Goal: Task Accomplishment & Management: Manage account settings

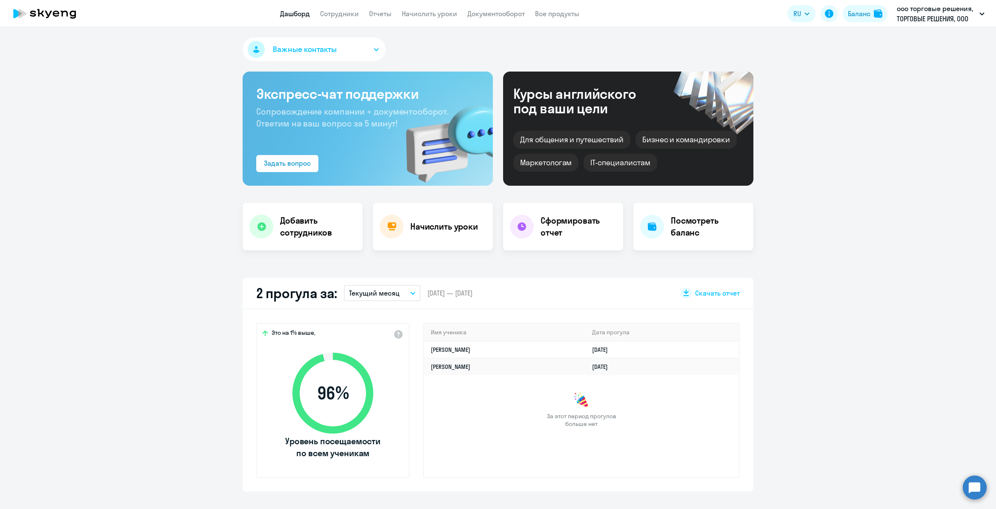
drag, startPoint x: 629, startPoint y: 31, endPoint x: 597, endPoint y: 30, distance: 31.9
click at [607, 30] on div "Важные контакты Экспресс-чат поддержки Сопровождение компании + документооборот…" at bounding box center [498, 268] width 996 height 482
click at [309, 45] on span "Важные контакты" at bounding box center [305, 49] width 64 height 11
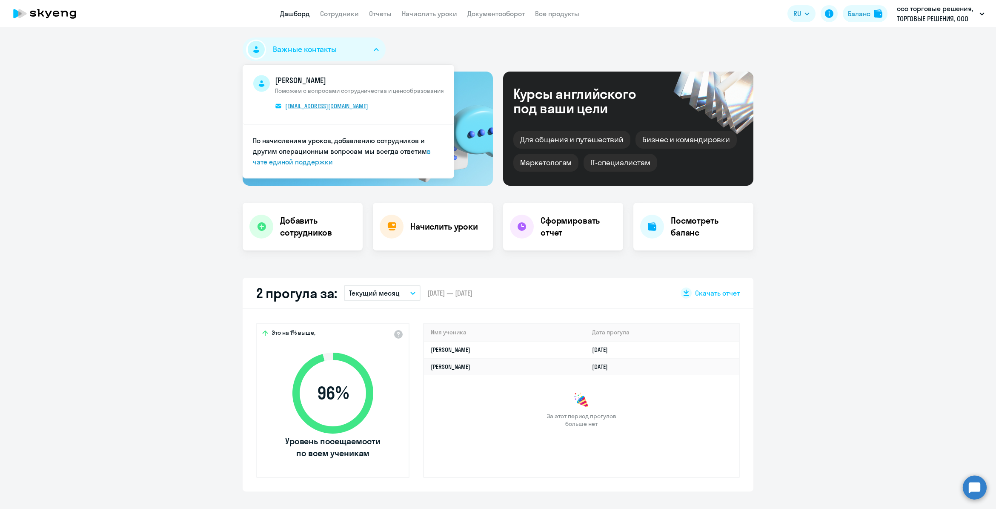
click at [303, 103] on span "[EMAIL_ADDRESS][DOMAIN_NAME]" at bounding box center [326, 106] width 83 height 8
select select "30"
click at [855, 345] on app-truancy-attendance-dashboard "2 прогула за: Текущий месяц – [DATE] — [DATE] Скачать отчет Это на 1% выше, 96 …" at bounding box center [498, 385] width 996 height 214
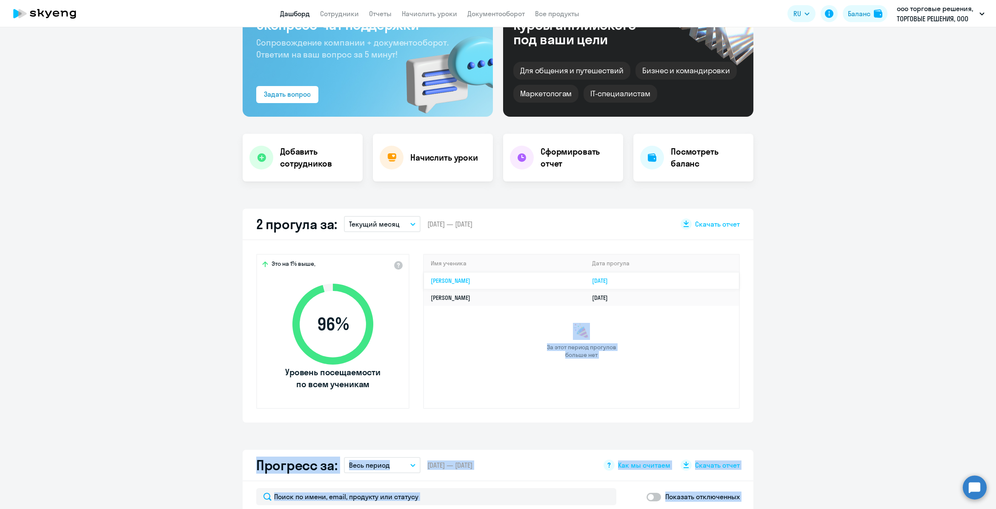
scroll to position [43, 0]
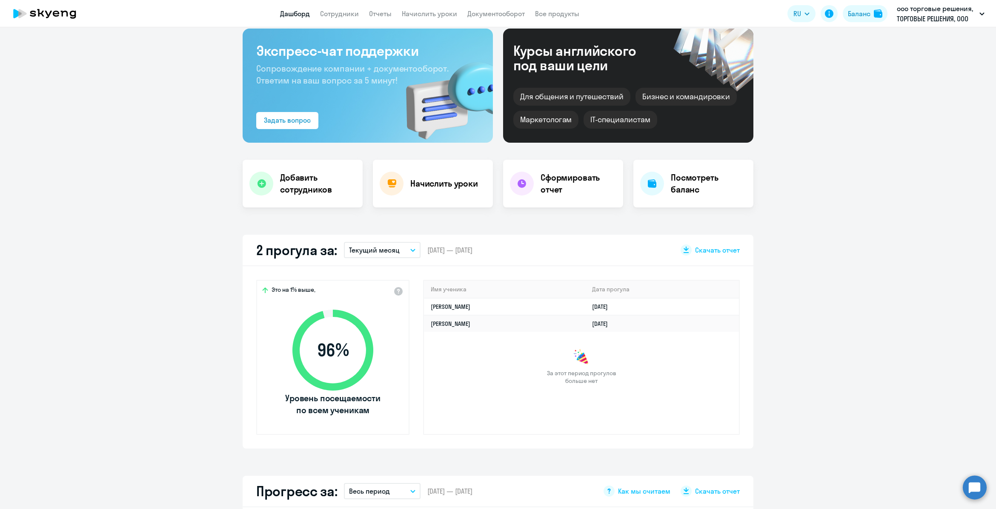
click at [871, 350] on app-truancy-attendance-dashboard "2 прогула за: Текущий месяц – [DATE] — [DATE] Скачать отчет Это на 1% выше, 96 …" at bounding box center [498, 342] width 996 height 214
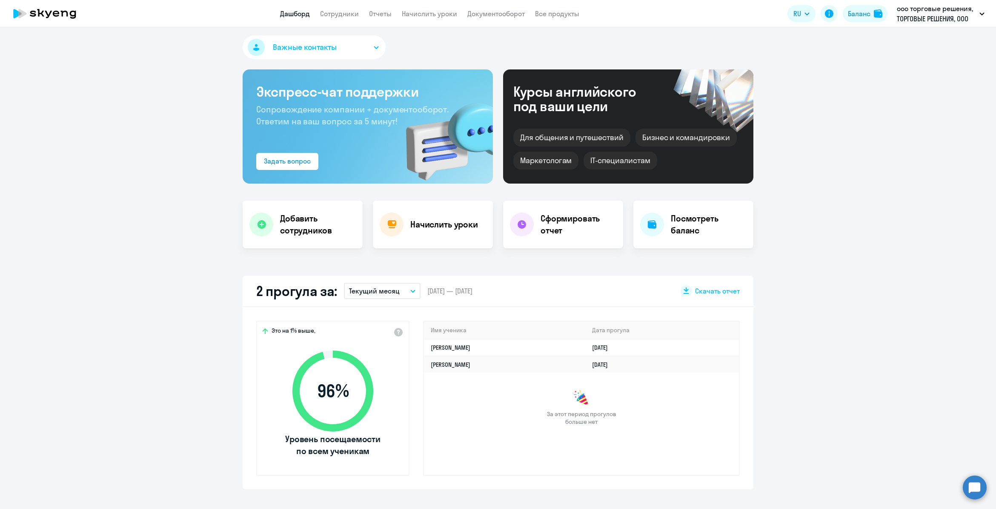
scroll to position [0, 0]
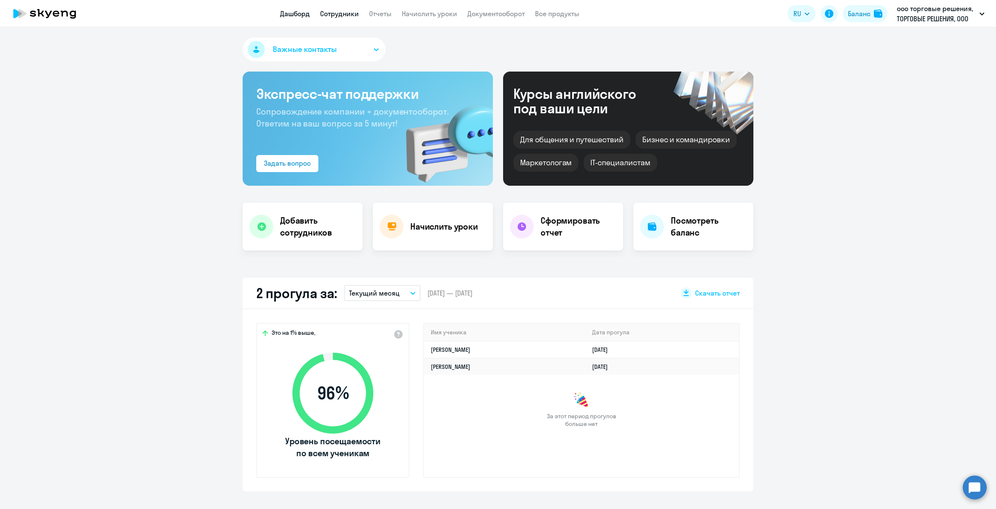
click at [341, 14] on link "Сотрудники" at bounding box center [339, 13] width 39 height 9
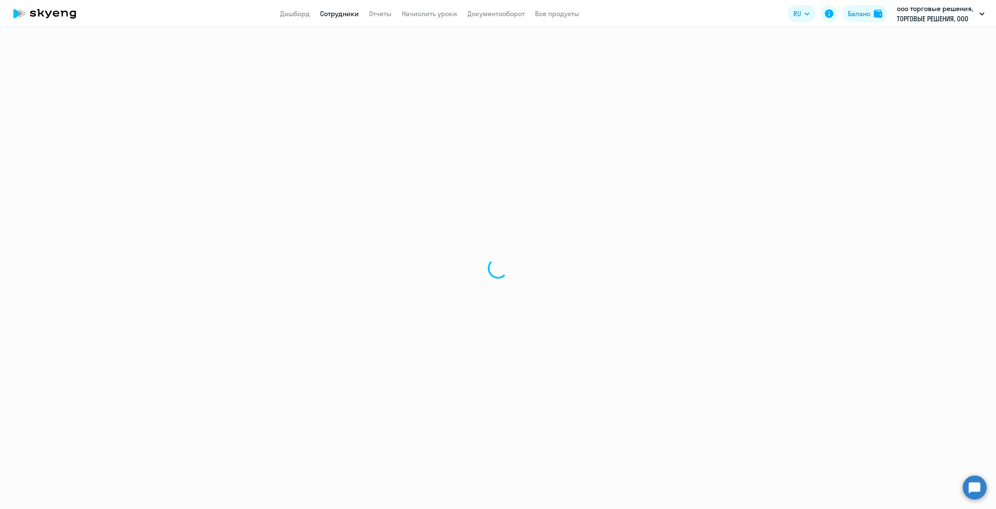
select select "30"
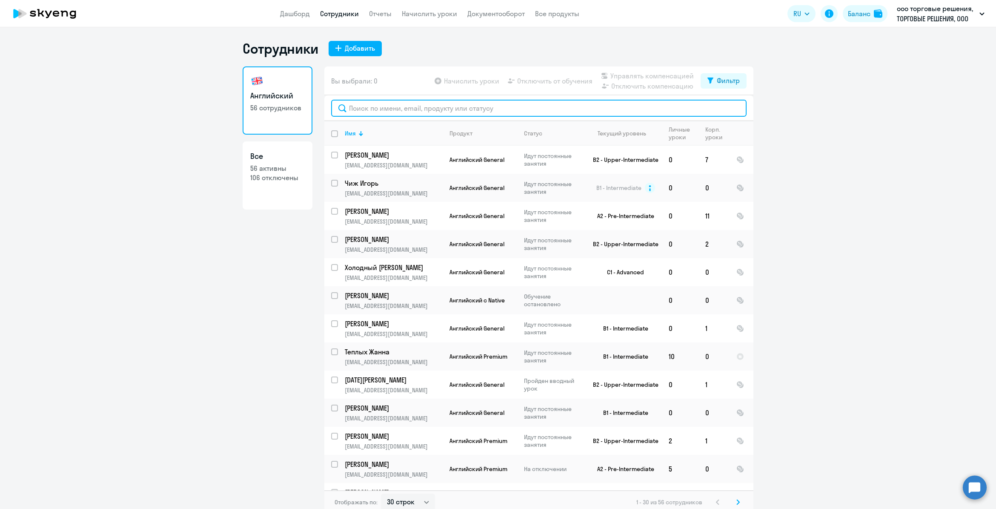
click at [433, 115] on input "text" at bounding box center [539, 108] width 416 height 17
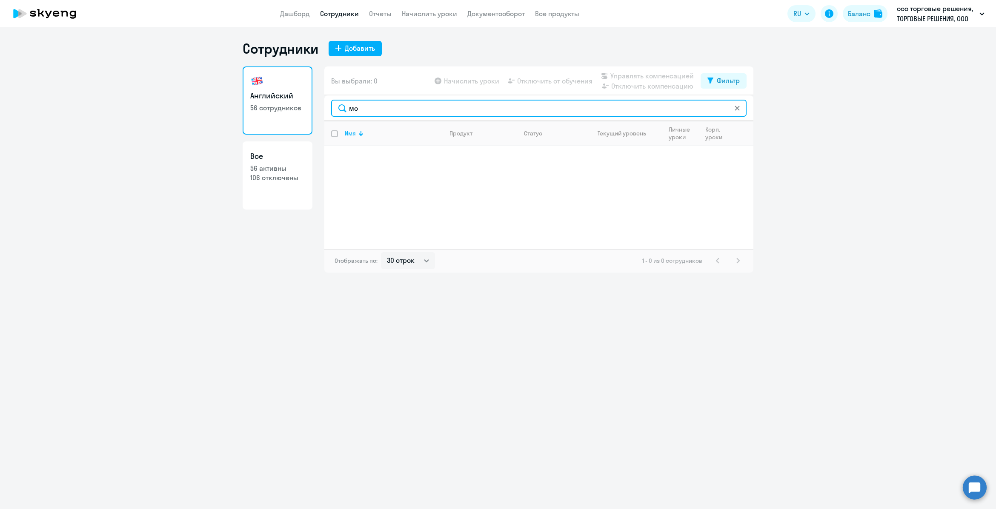
type input "м"
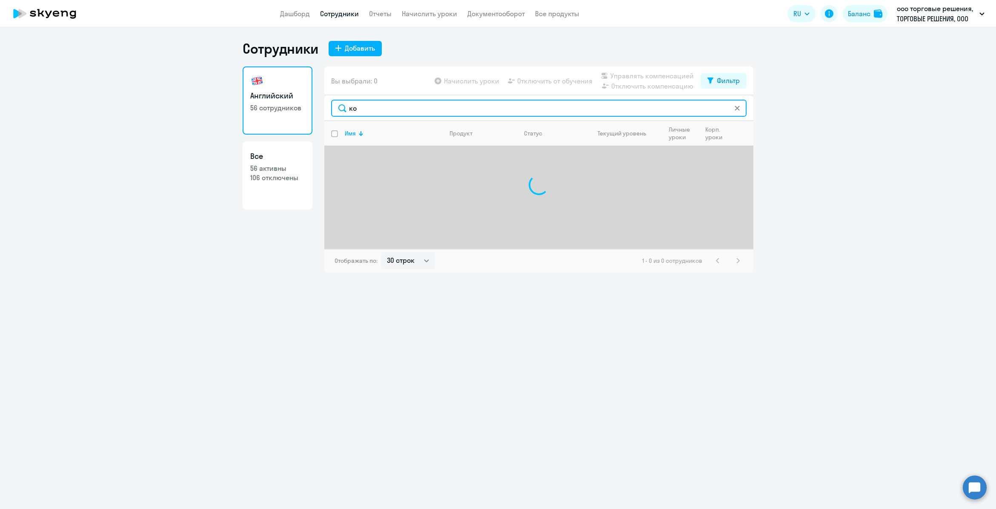
type input "к"
type input "з"
type input "т"
type input "к"
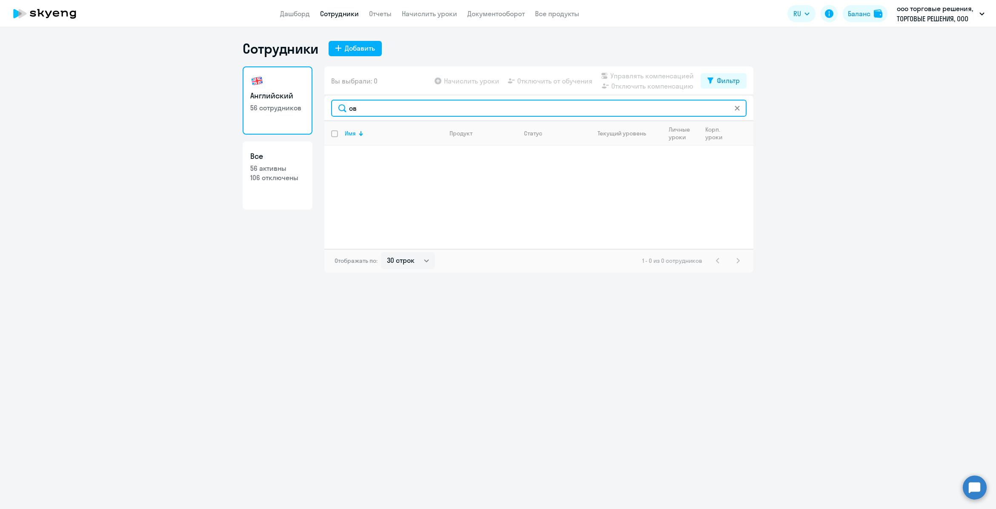
type input "о"
type input "ш"
type input "о"
type input "г"
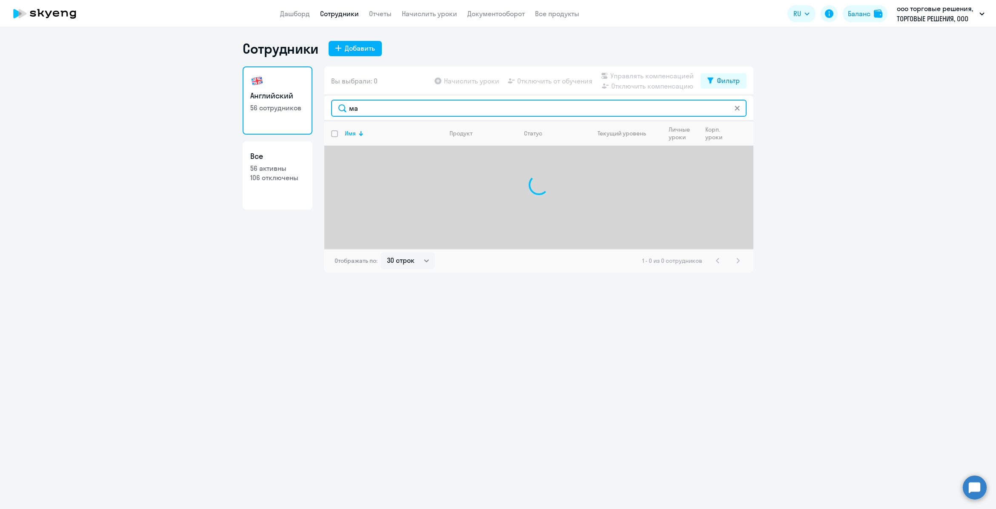
type input "м"
type input "к"
type input "с"
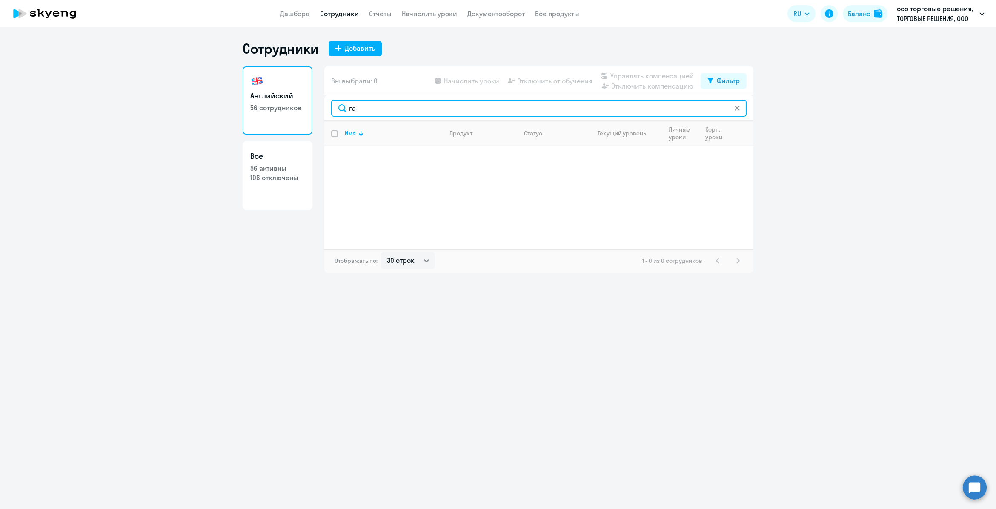
type input "г"
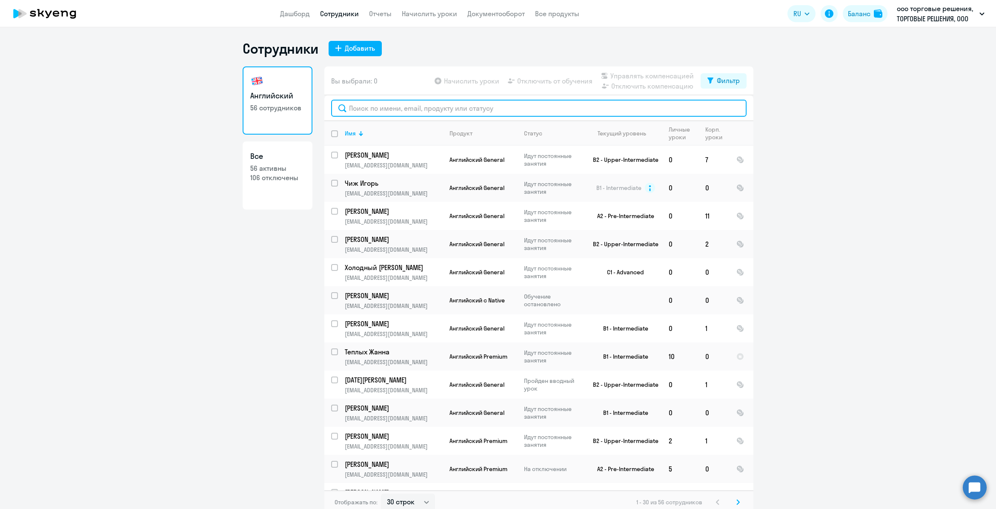
type input "е"
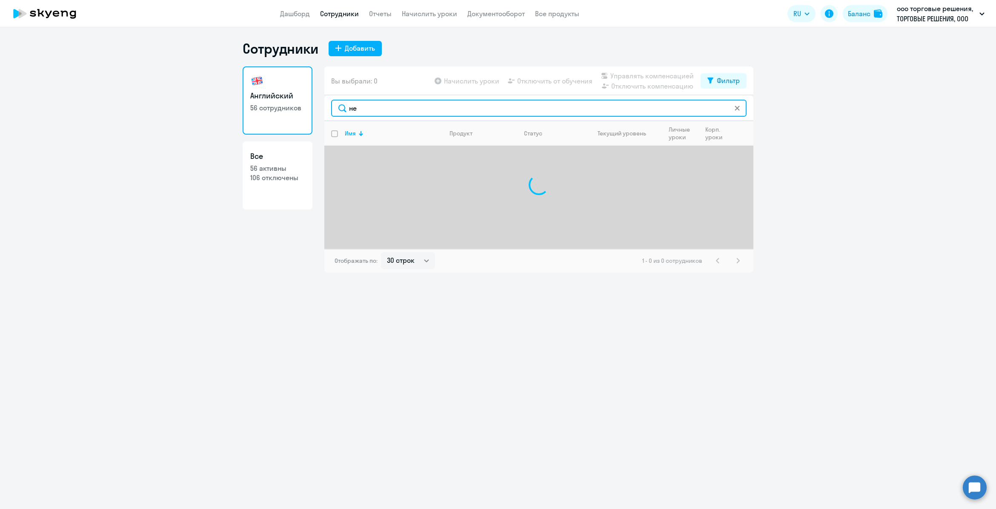
type input "н"
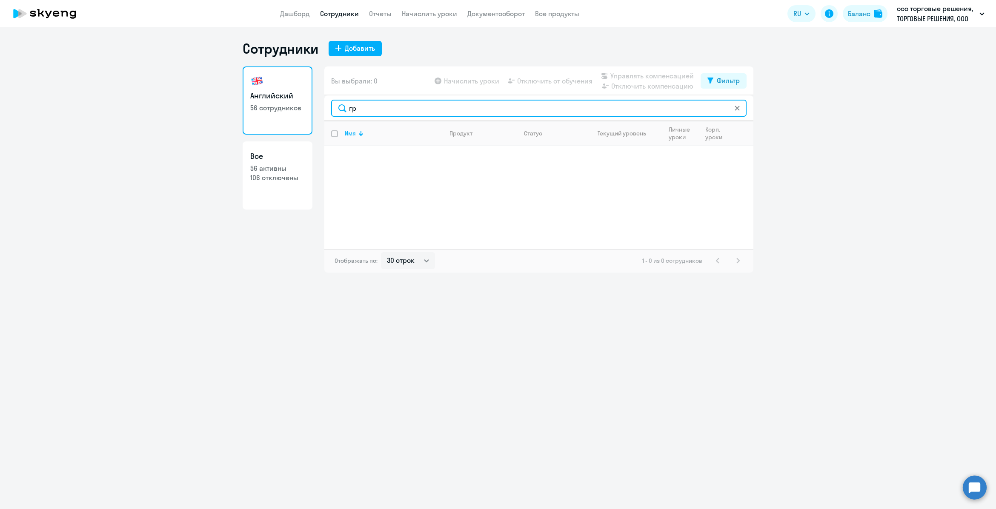
type input "г"
type input "р"
type input "ж"
type input "п"
type input "чек"
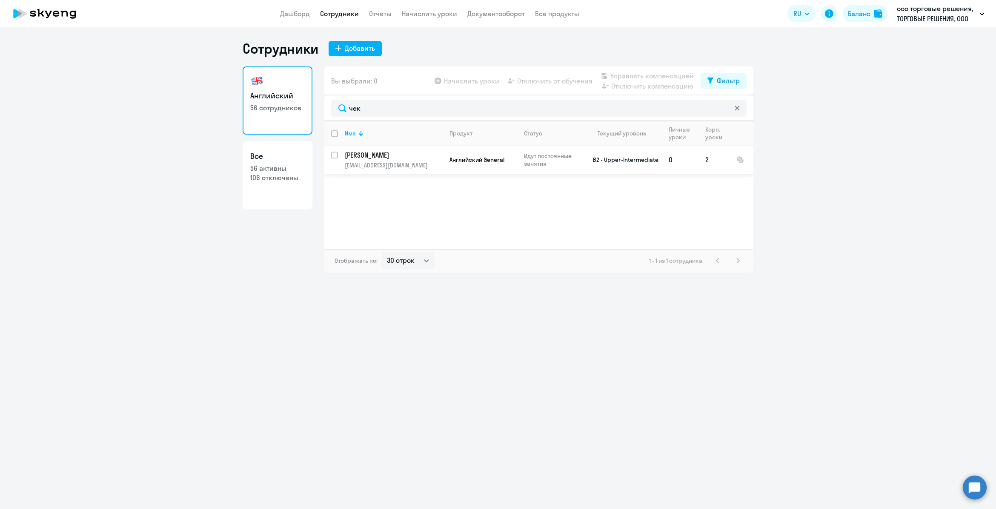
click at [359, 154] on p "[PERSON_NAME]" at bounding box center [393, 154] width 96 height 9
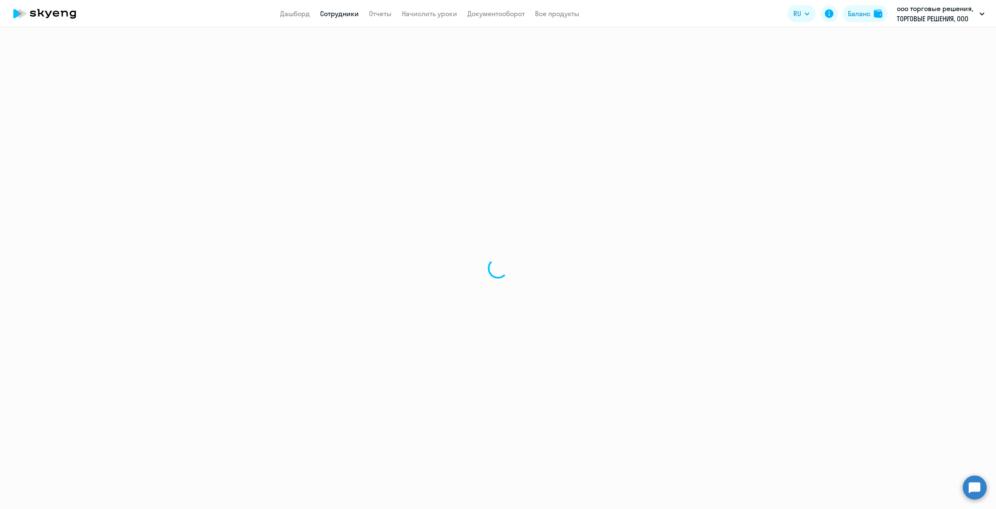
select select "english"
select select "30"
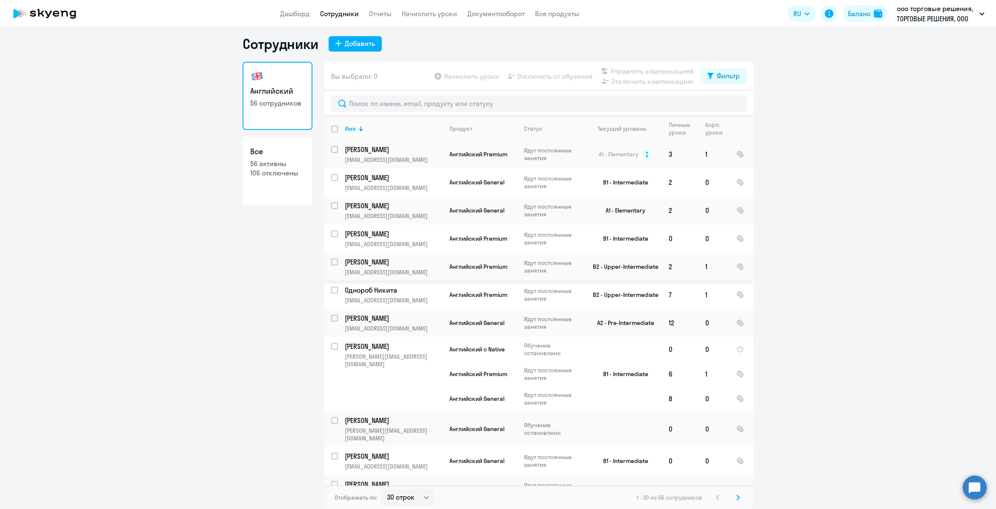
scroll to position [537, 0]
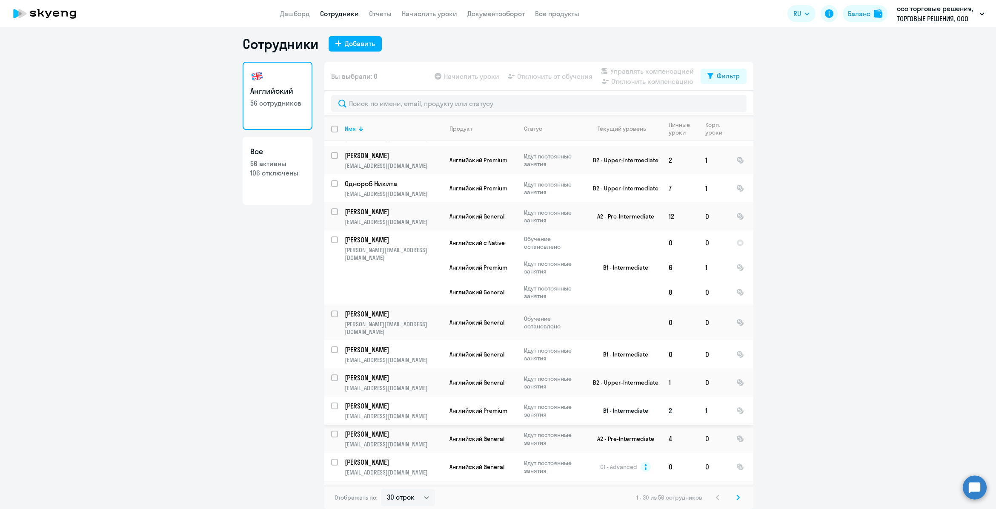
click at [640, 399] on td "B1 - Intermediate" at bounding box center [622, 410] width 79 height 28
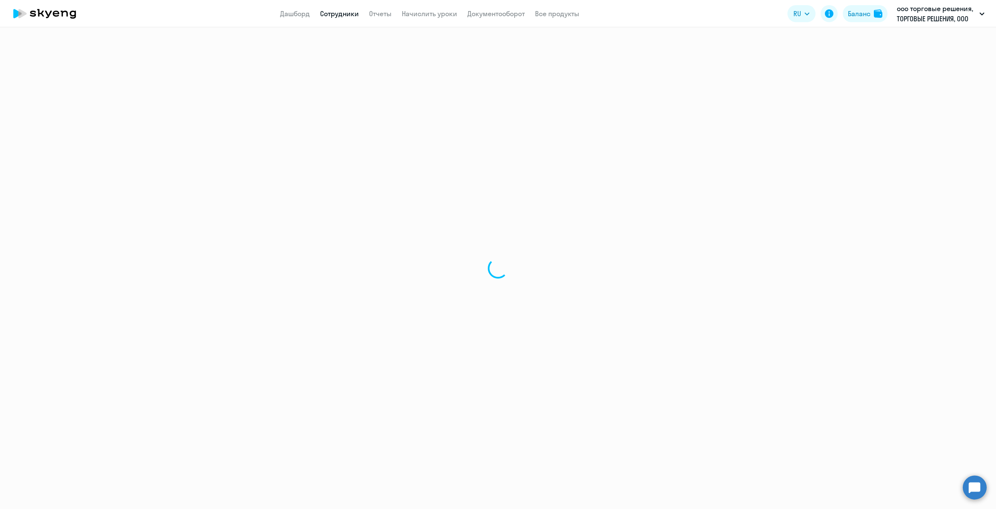
select select "english"
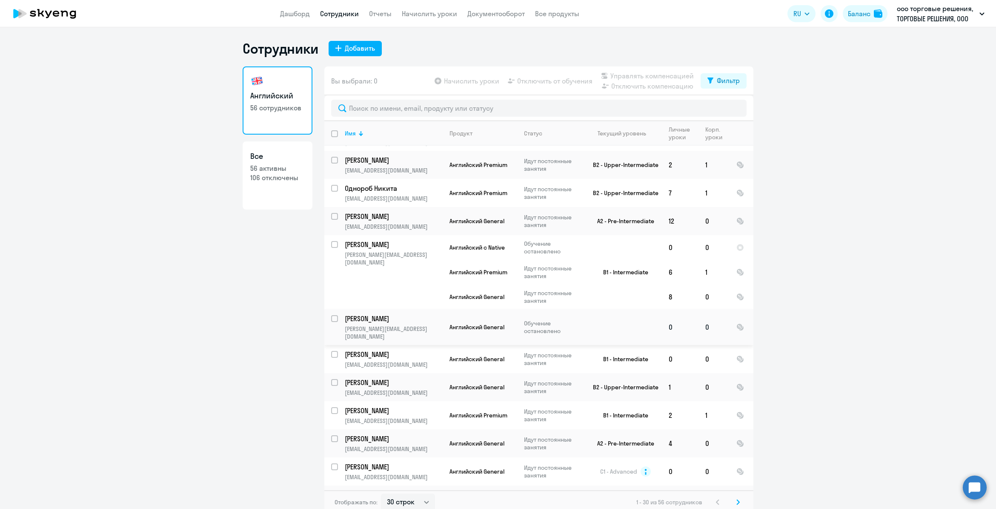
scroll to position [5, 0]
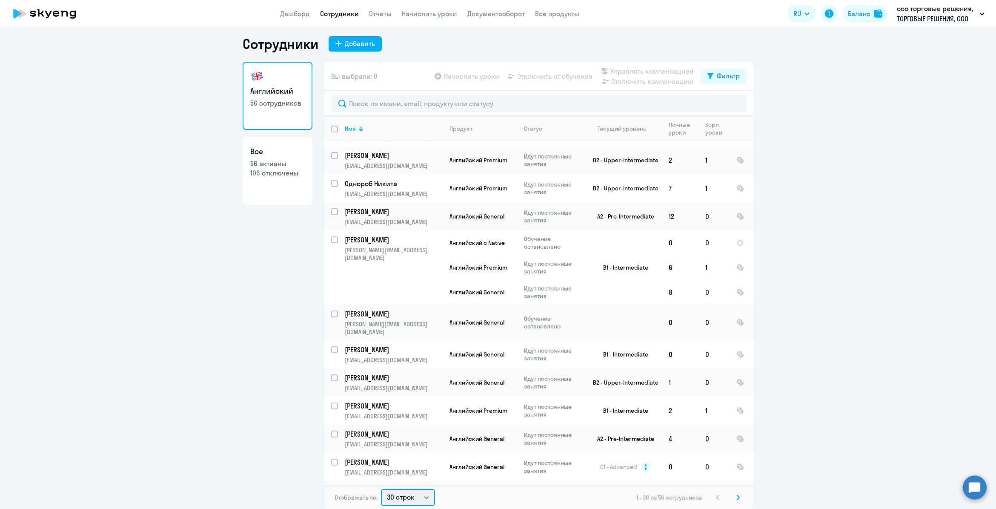
click at [420, 495] on select "30 строк 50 строк 100 строк" at bounding box center [408, 497] width 54 height 17
select select "100"
click at [381, 489] on select "30 строк 50 строк 100 строк" at bounding box center [408, 497] width 54 height 17
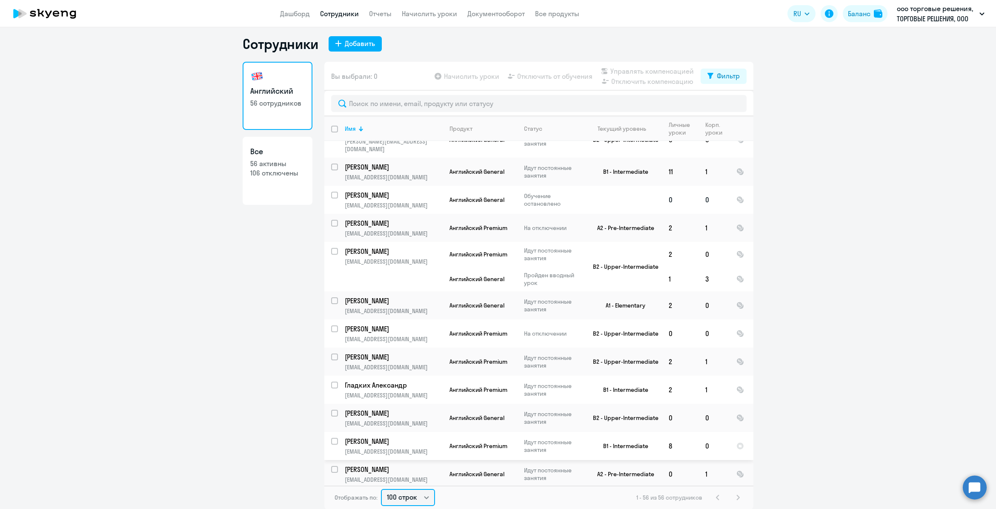
scroll to position [1344, 0]
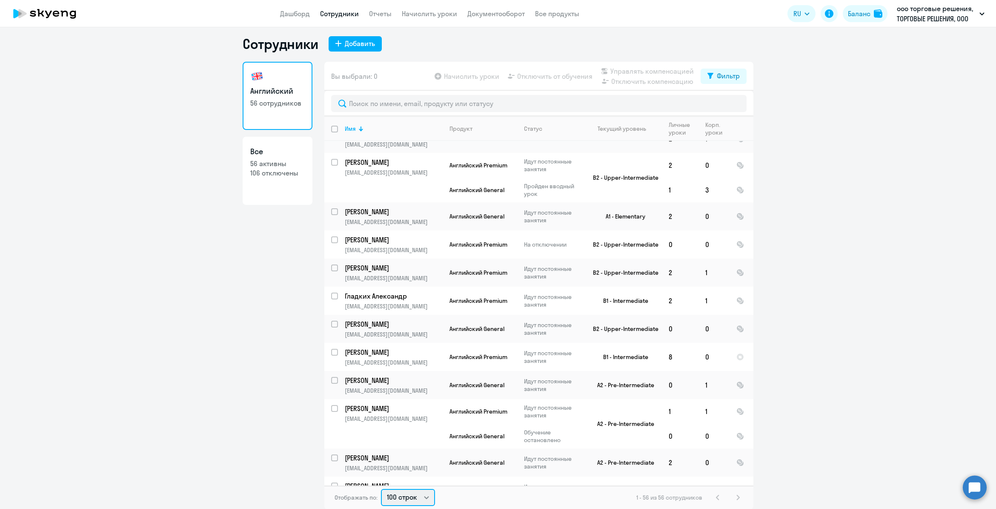
click at [421, 499] on select "30 строк 50 строк 100 строк" at bounding box center [408, 497] width 54 height 17
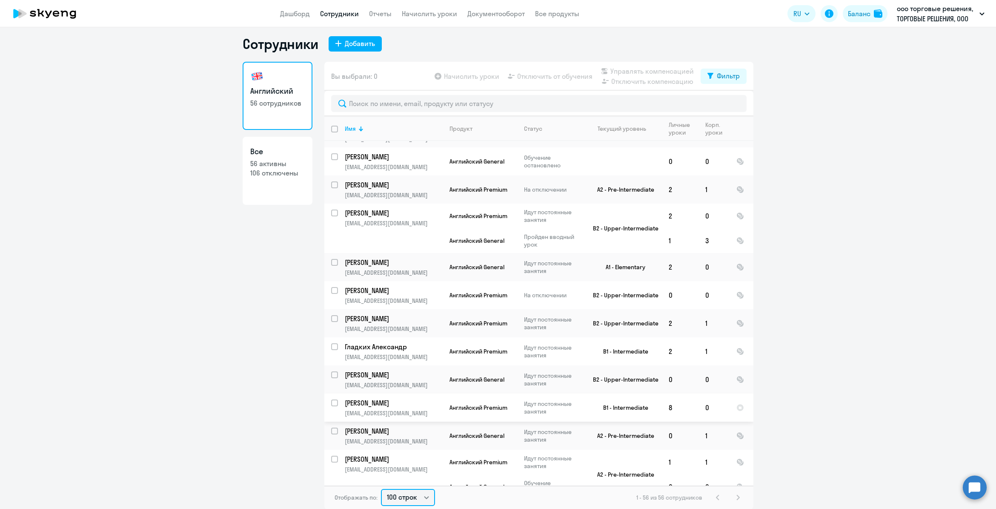
scroll to position [1291, 0]
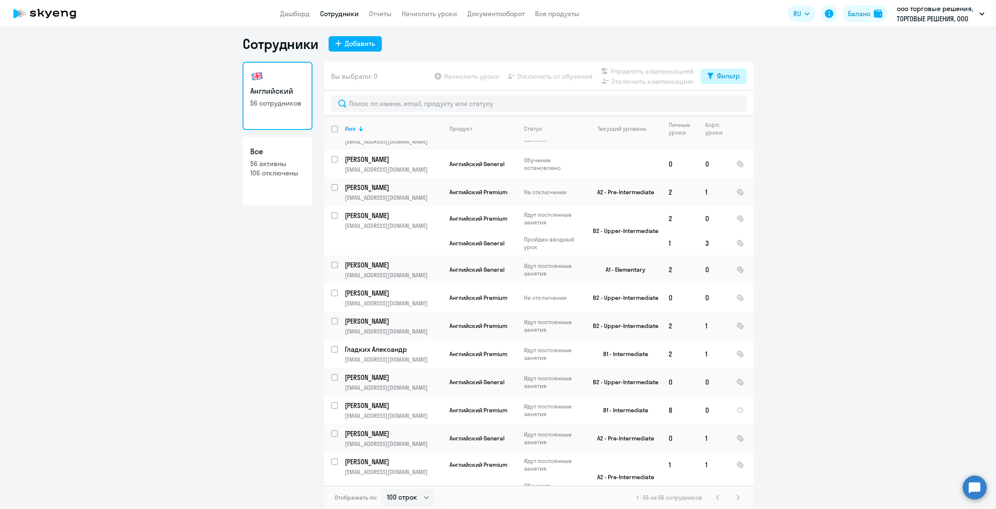
click at [717, 80] on div "Фильтр" at bounding box center [728, 76] width 23 height 10
click at [507, 106] on input "text" at bounding box center [539, 103] width 416 height 17
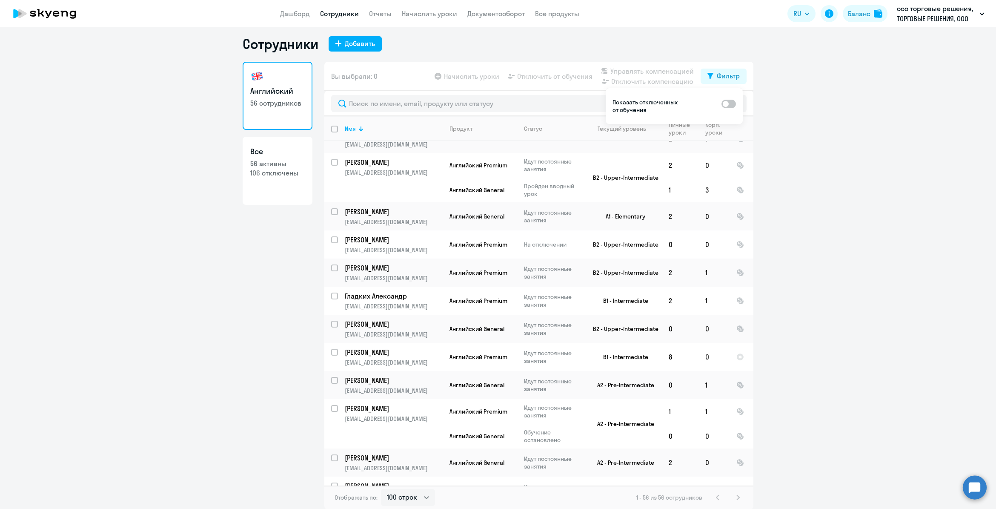
click at [295, 95] on h3 "Английский" at bounding box center [277, 91] width 55 height 11
click at [441, 105] on input "text" at bounding box center [539, 103] width 416 height 17
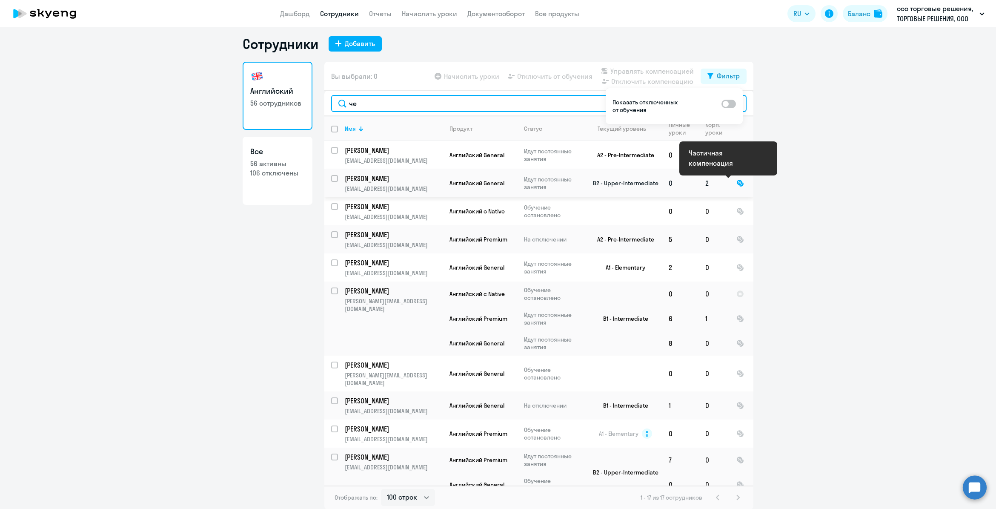
type input "че"
click at [737, 182] on div at bounding box center [741, 183] width 8 height 8
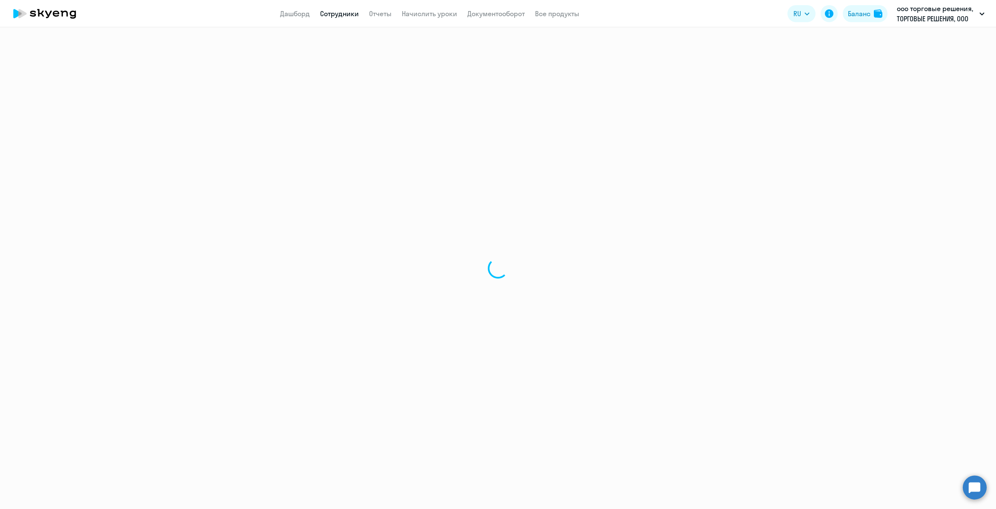
select select "english"
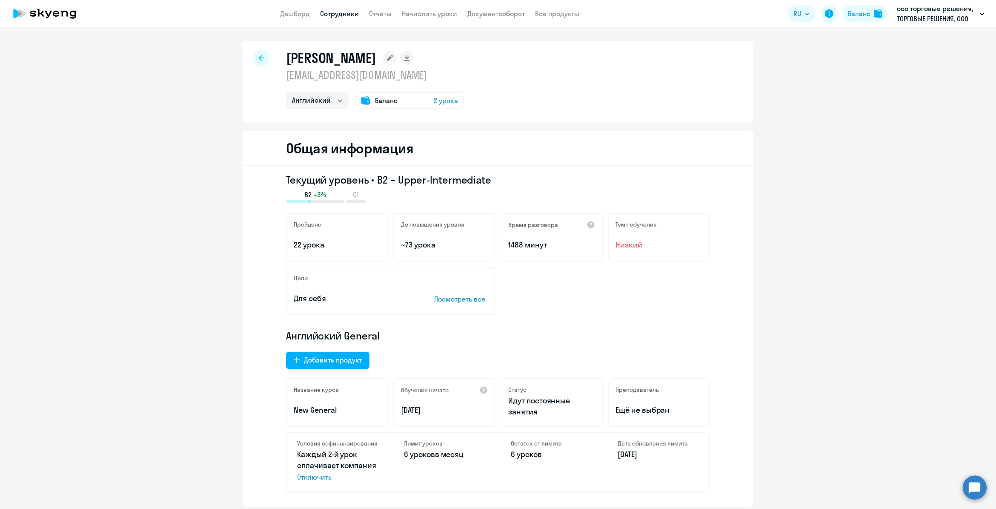
click at [444, 105] on span "2 урока" at bounding box center [446, 100] width 24 height 10
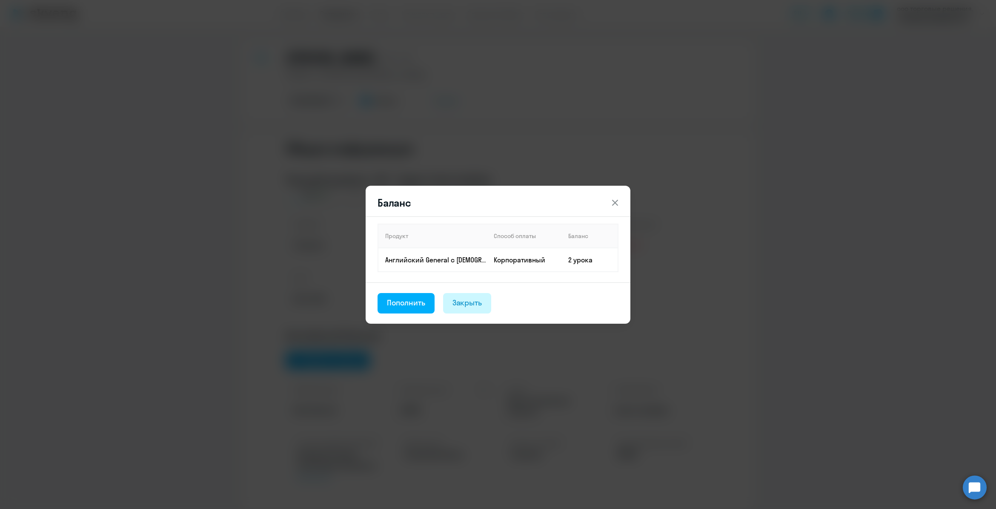
click at [474, 302] on div "Закрыть" at bounding box center [468, 302] width 30 height 11
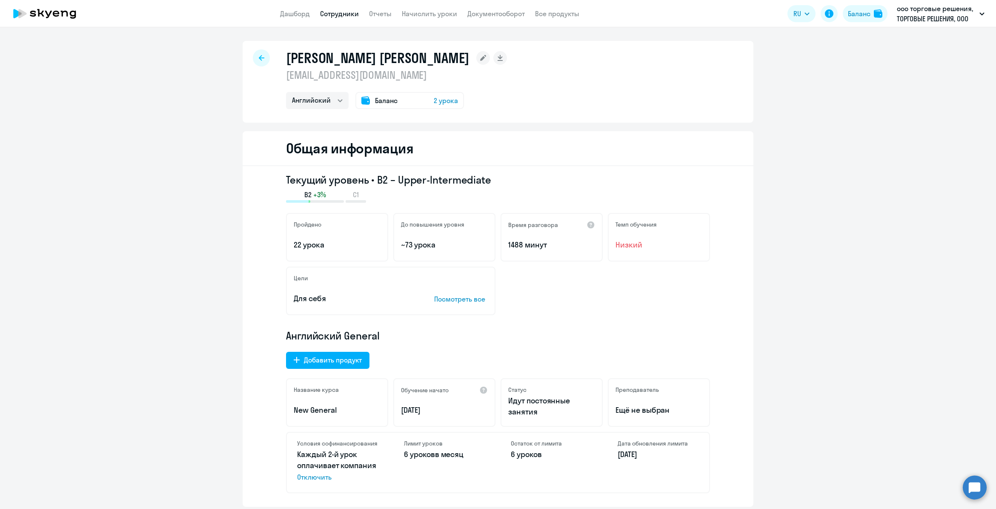
select select "english"
click at [441, 103] on span "2 урока" at bounding box center [446, 100] width 24 height 10
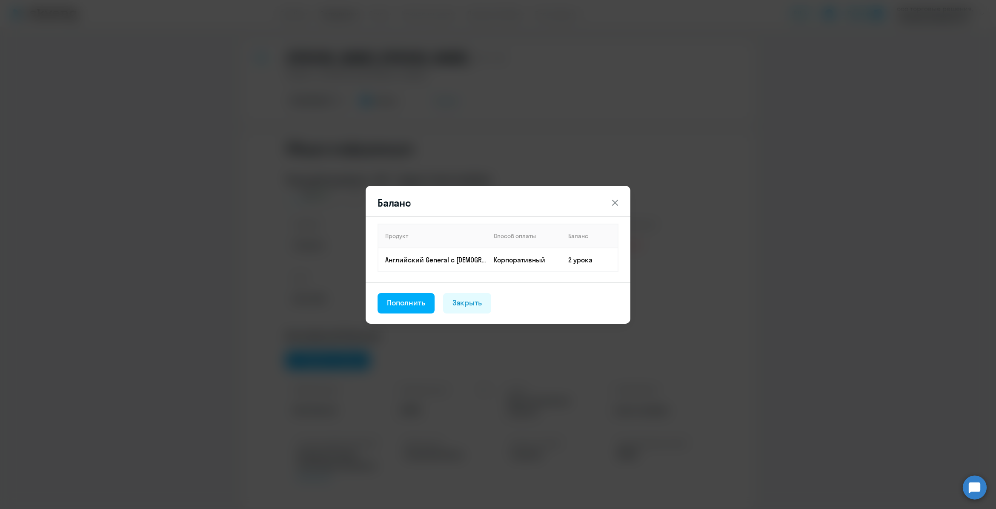
click at [614, 201] on icon at bounding box center [615, 203] width 10 height 10
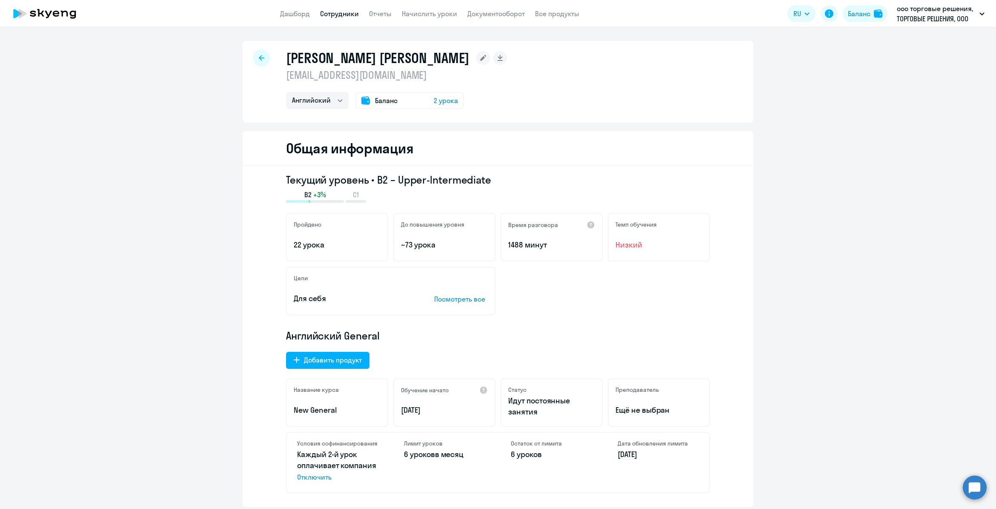
select select "30"
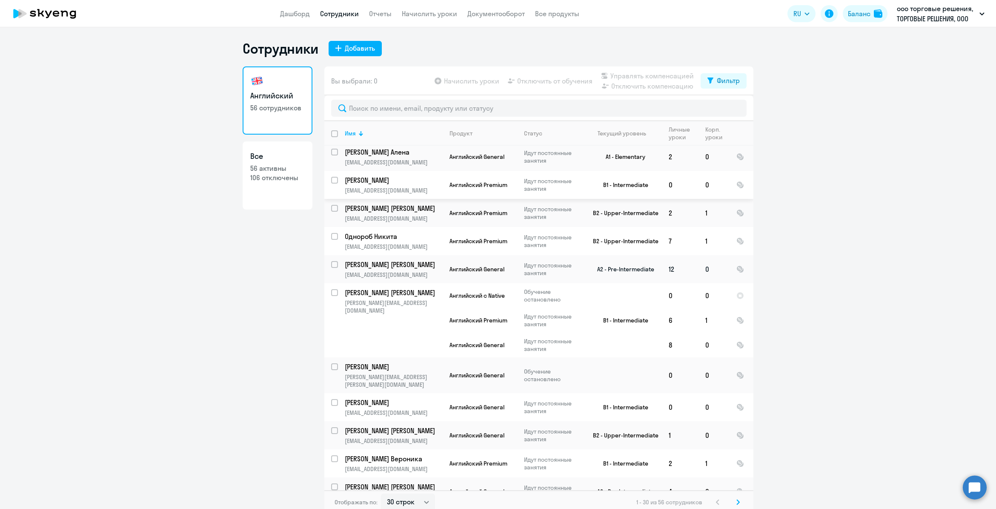
scroll to position [537, 0]
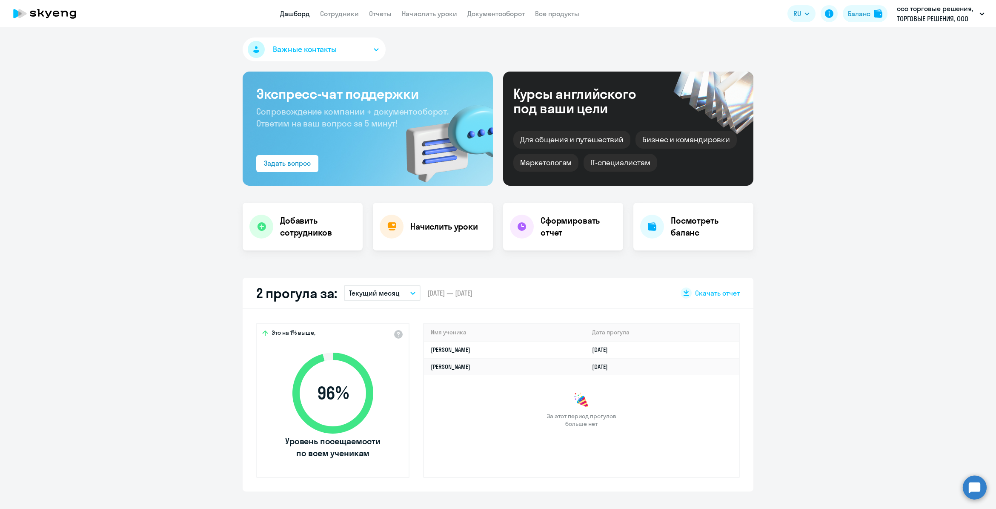
select select "30"
click at [337, 11] on link "Сотрудники" at bounding box center [339, 13] width 39 height 9
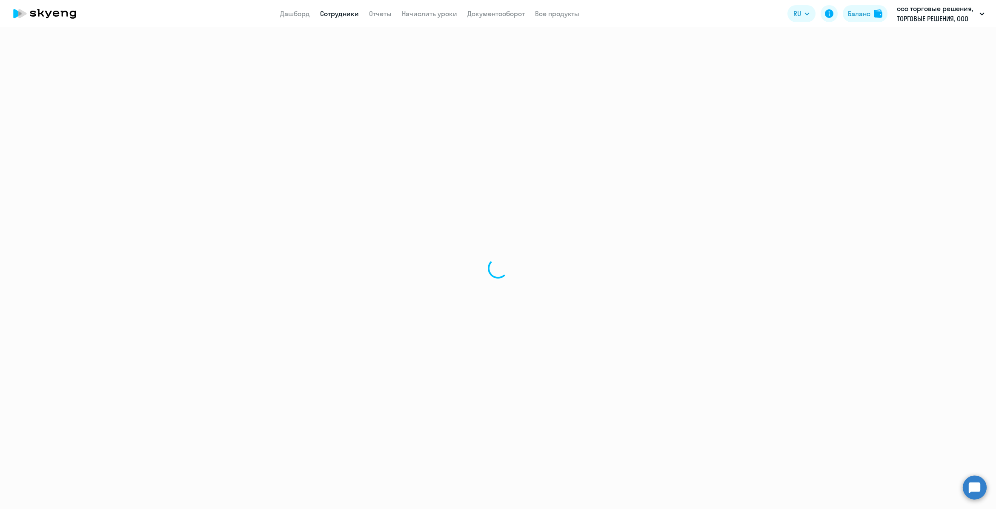
select select "30"
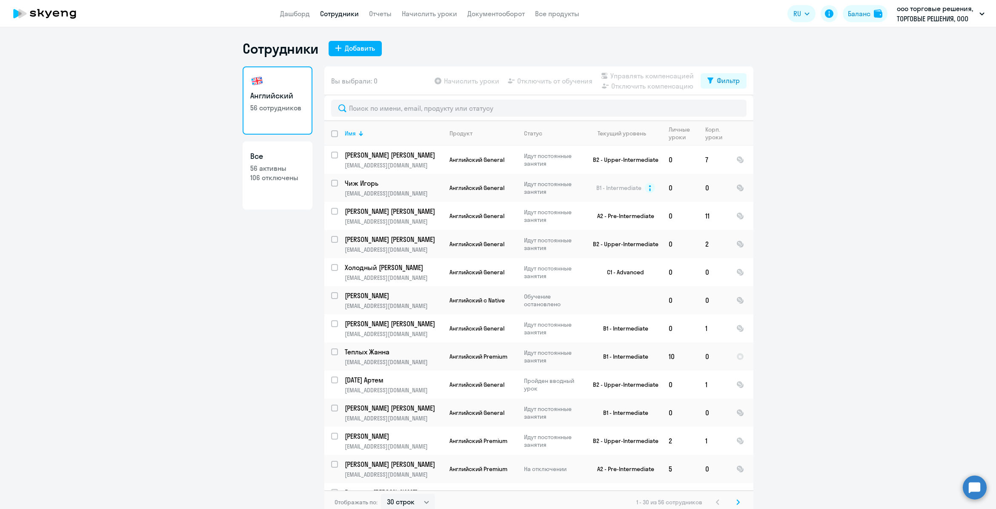
click at [665, 89] on app-table-action-button "Отключить компенсацию" at bounding box center [647, 86] width 95 height 10
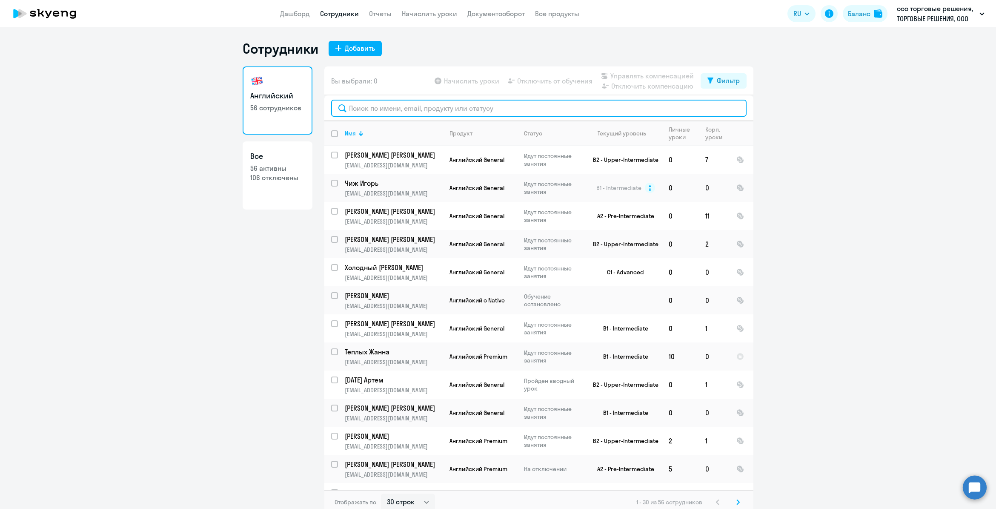
click at [571, 113] on input "text" at bounding box center [539, 108] width 416 height 17
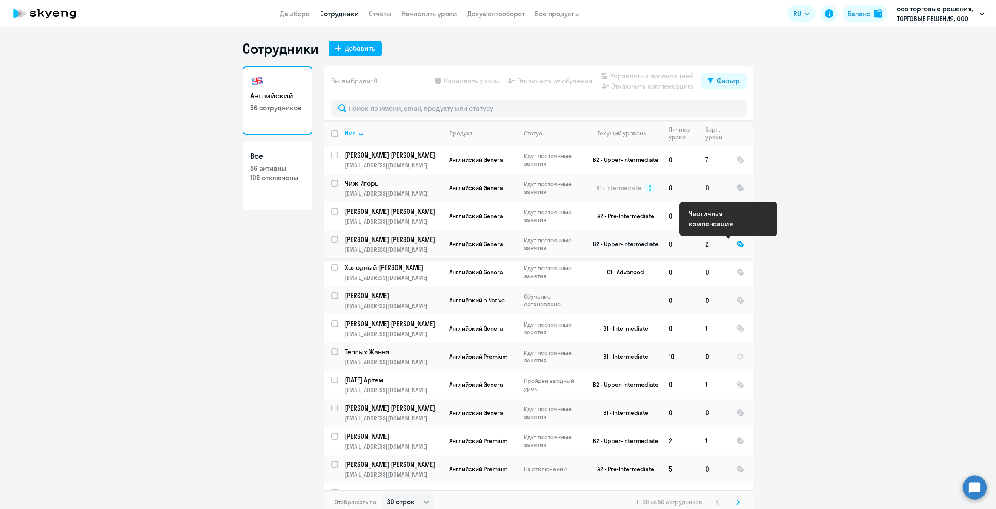
click at [737, 246] on div at bounding box center [741, 244] width 8 height 8
select select "english"
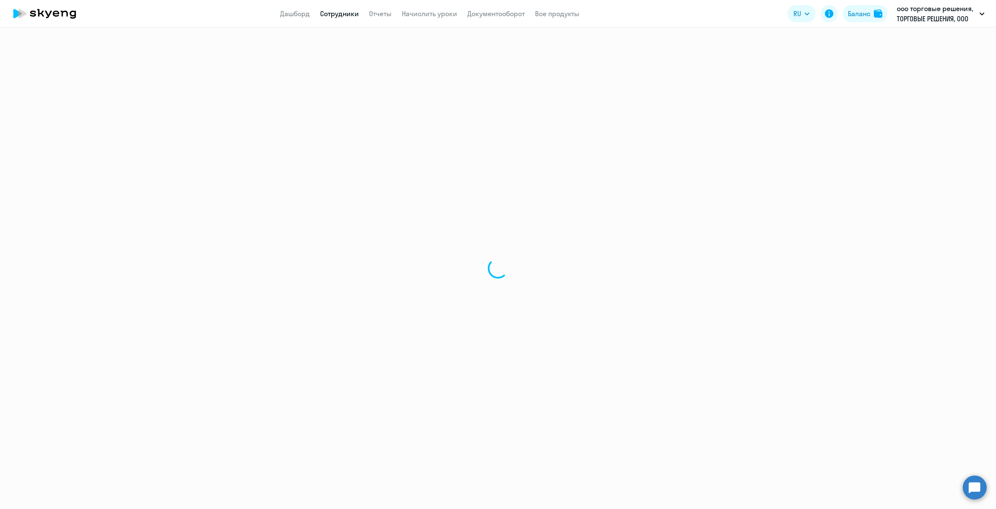
select select "30"
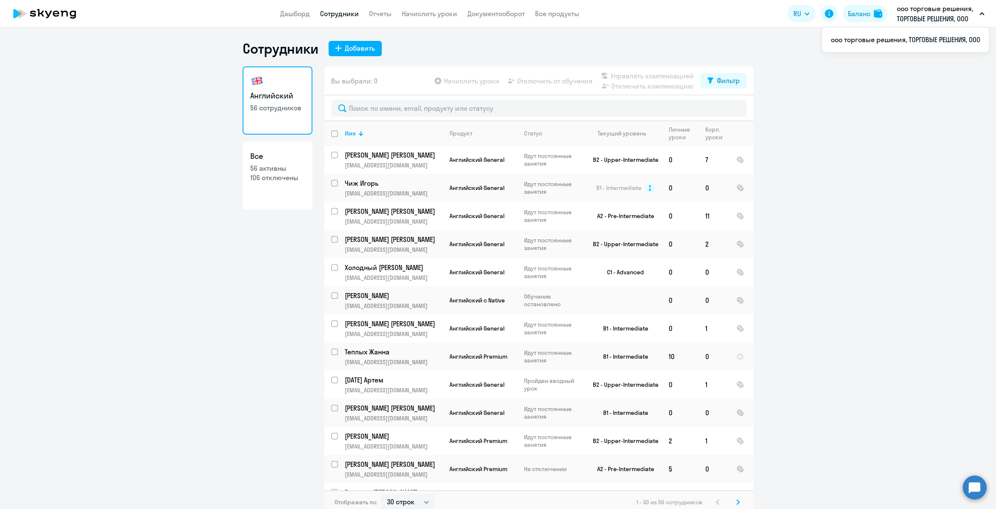
click at [905, 13] on p "ооо торговые решения, ТОРГОВЫЕ РЕШЕНИЯ, ООО" at bounding box center [936, 13] width 79 height 20
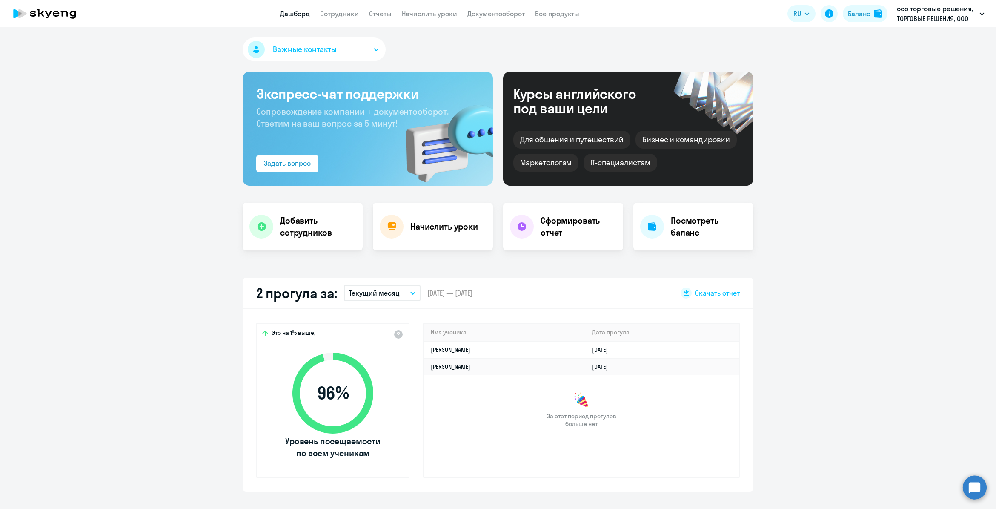
select select "30"
click at [370, 56] on button "Важные контакты" at bounding box center [314, 49] width 143 height 24
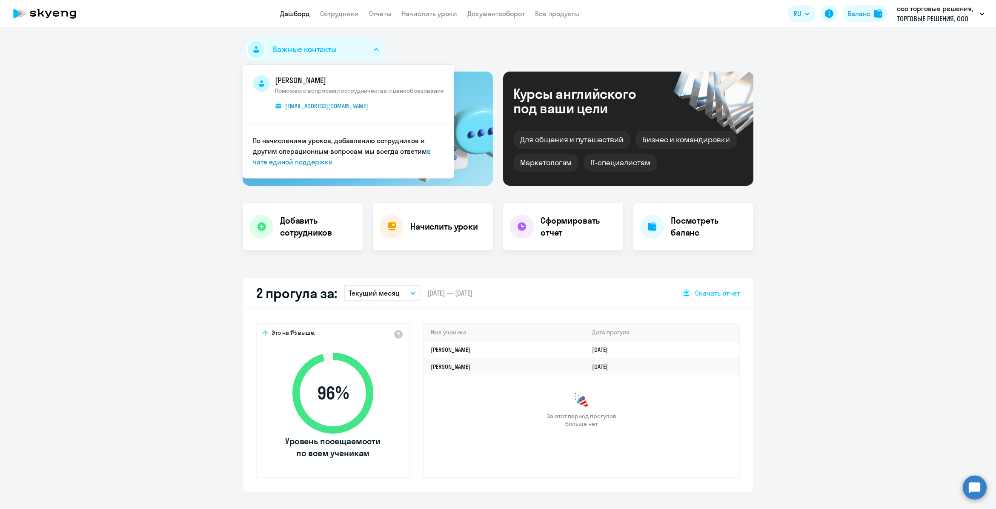
click at [370, 56] on button "Важные контакты" at bounding box center [314, 49] width 143 height 24
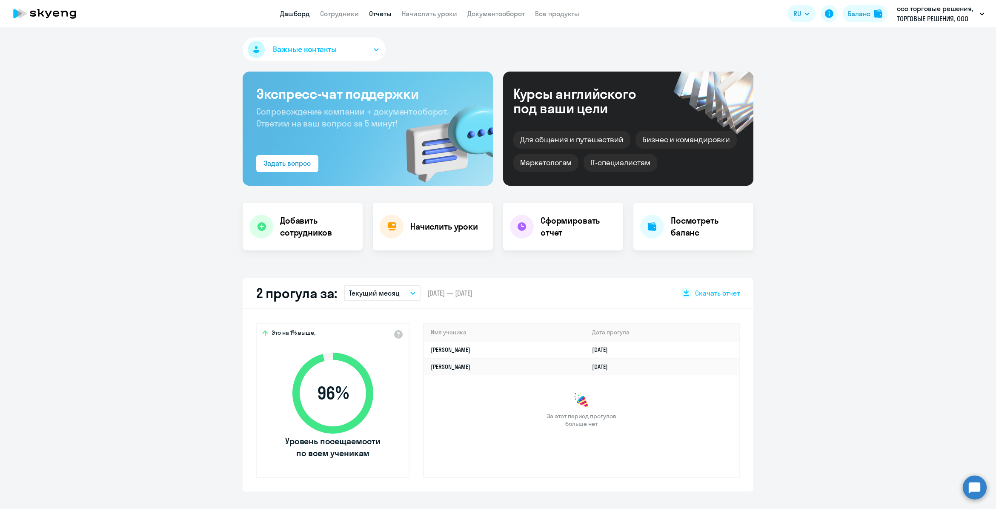
click at [382, 14] on link "Отчеты" at bounding box center [380, 13] width 23 height 9
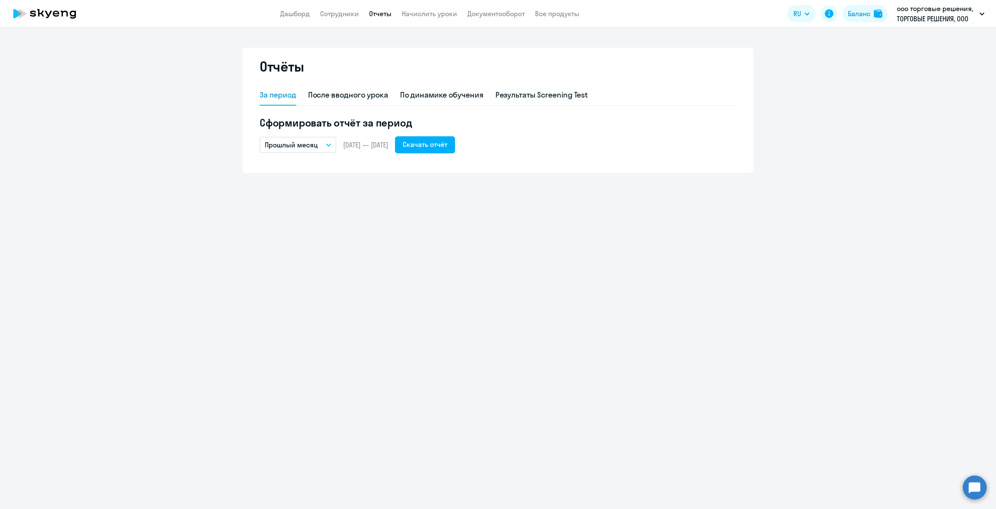
click at [457, 14] on nav "Дашборд Сотрудники Отчеты Начислить уроки Документооборот Все продукты" at bounding box center [429, 14] width 299 height 11
click at [450, 14] on link "Начислить уроки" at bounding box center [429, 13] width 55 height 9
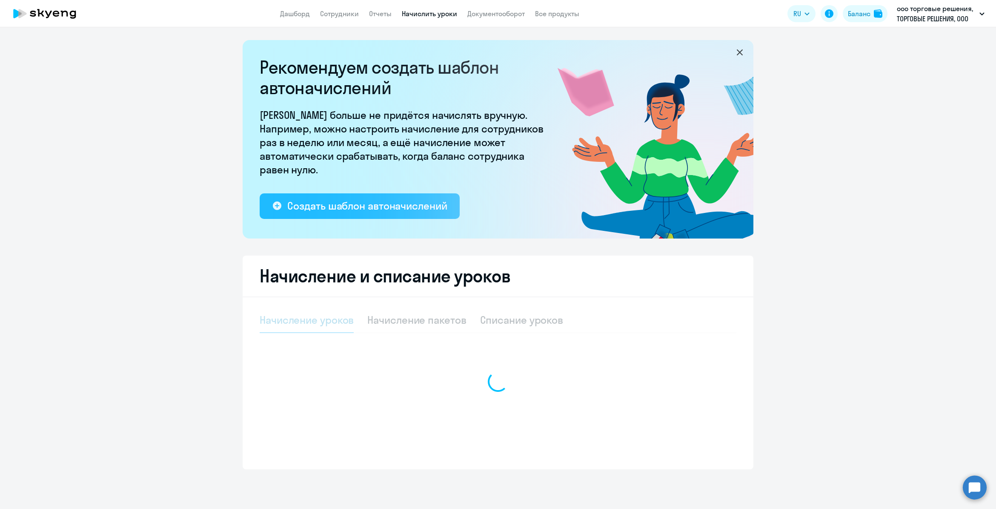
select select "10"
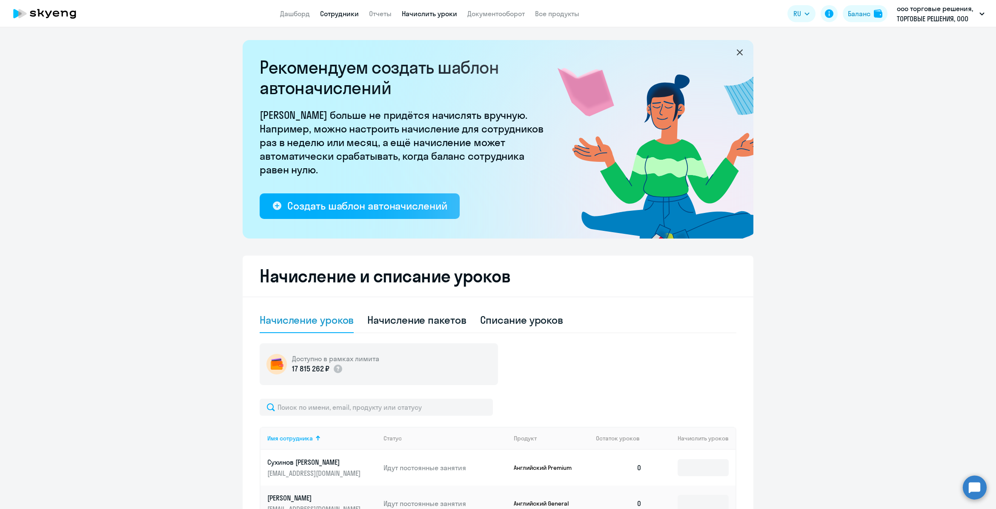
click at [338, 12] on link "Сотрудники" at bounding box center [339, 13] width 39 height 9
select select "30"
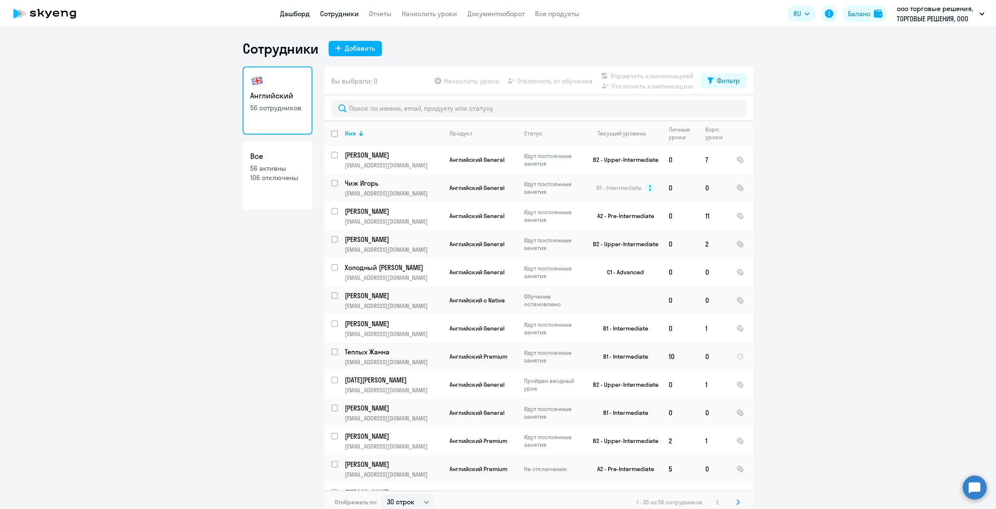
click at [287, 15] on link "Дашборд" at bounding box center [295, 13] width 30 height 9
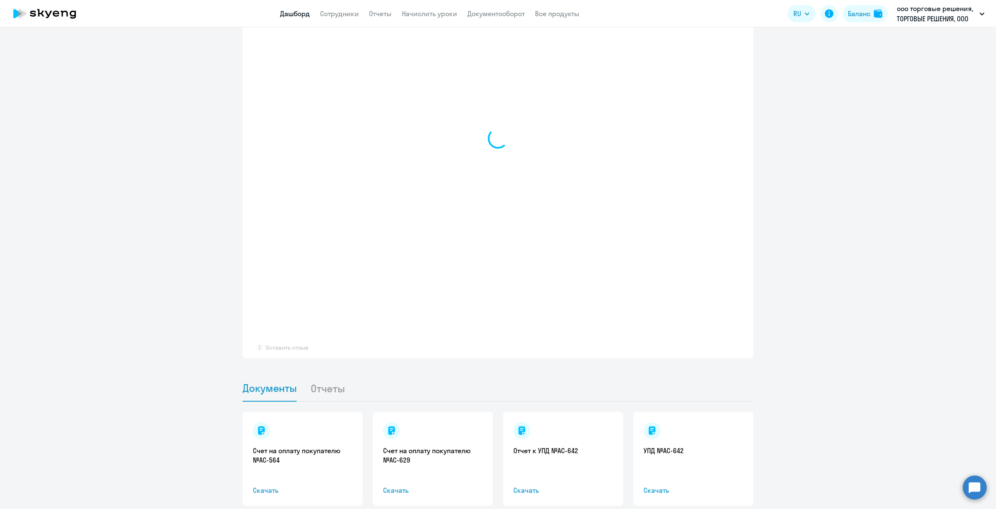
scroll to position [688, 0]
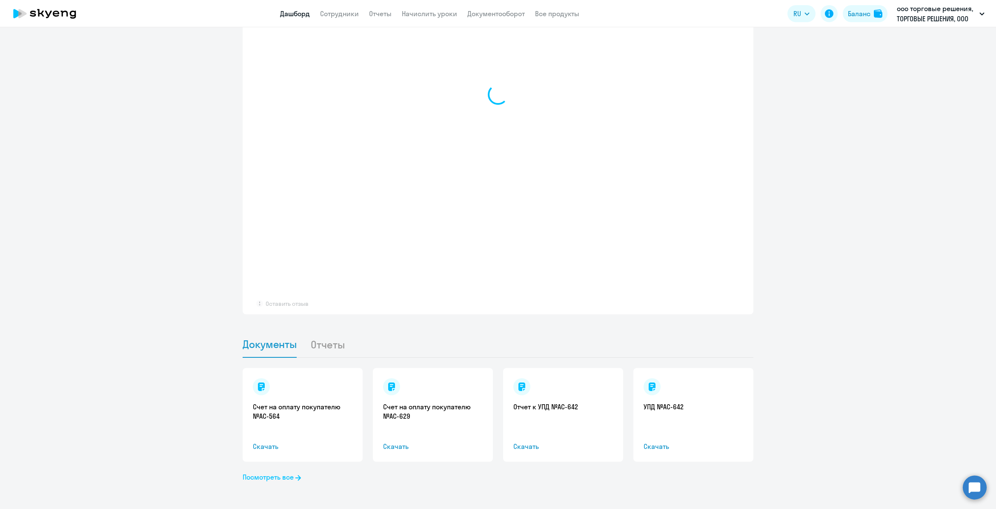
click at [284, 477] on link "Посмотреть все" at bounding box center [272, 477] width 58 height 10
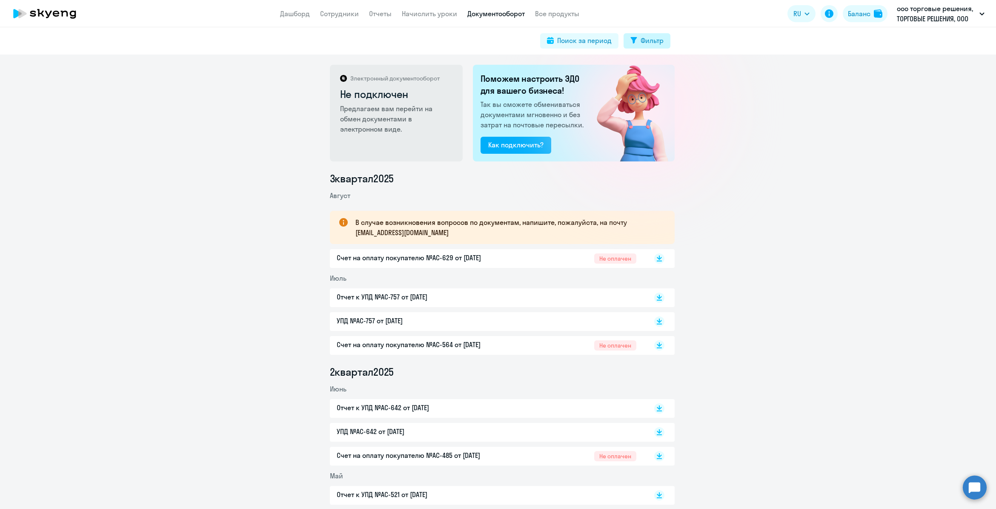
click at [641, 46] on button "Фильтр" at bounding box center [647, 40] width 47 height 15
select select "all"
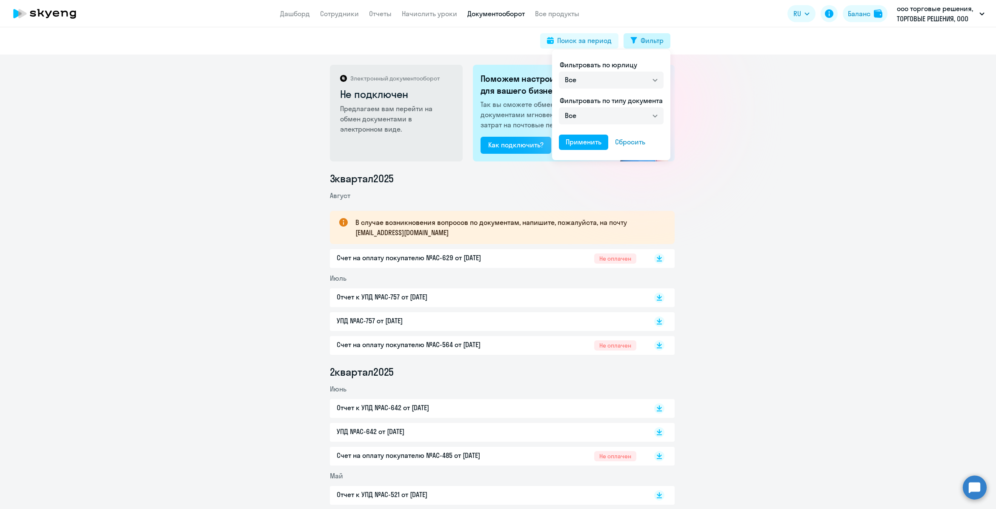
click at [641, 46] on div at bounding box center [498, 254] width 996 height 509
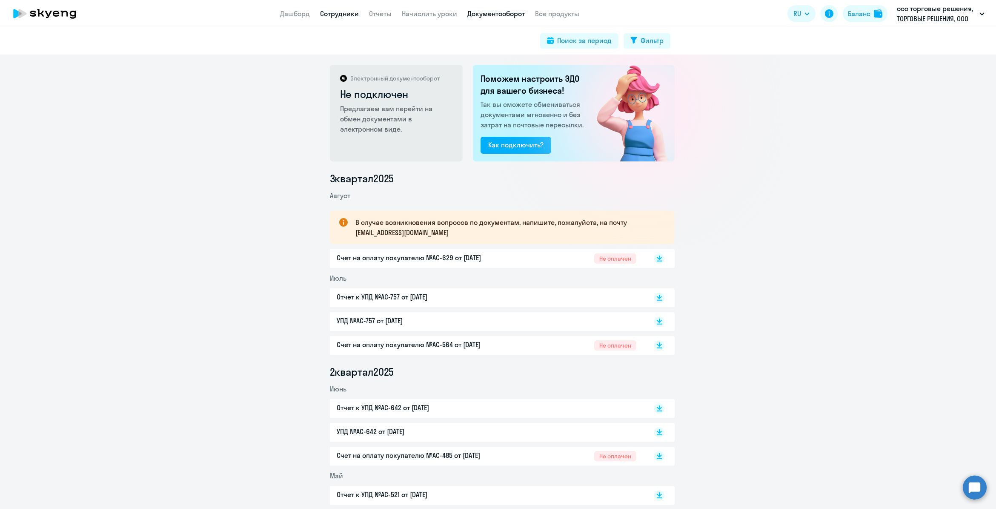
click at [337, 16] on link "Сотрудники" at bounding box center [339, 13] width 39 height 9
select select "30"
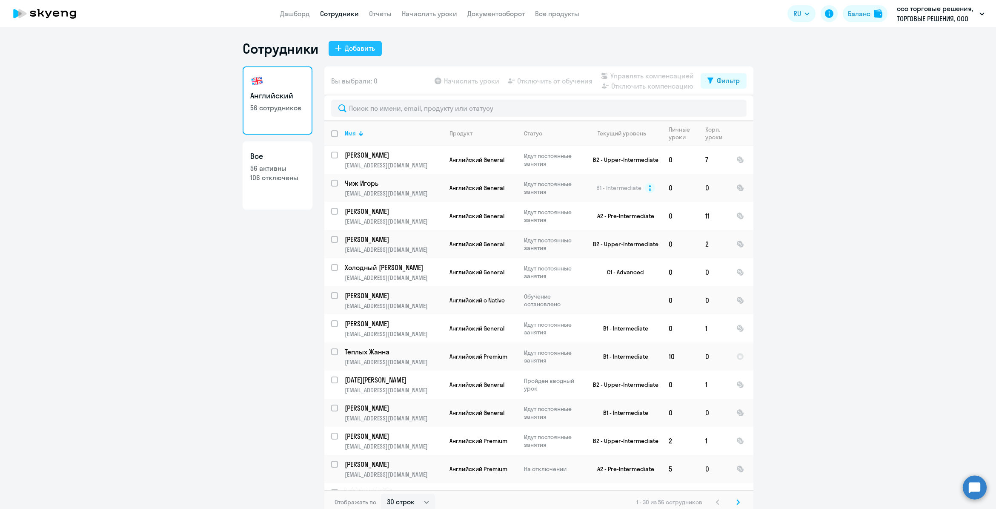
click at [359, 50] on div "Добавить" at bounding box center [360, 48] width 30 height 10
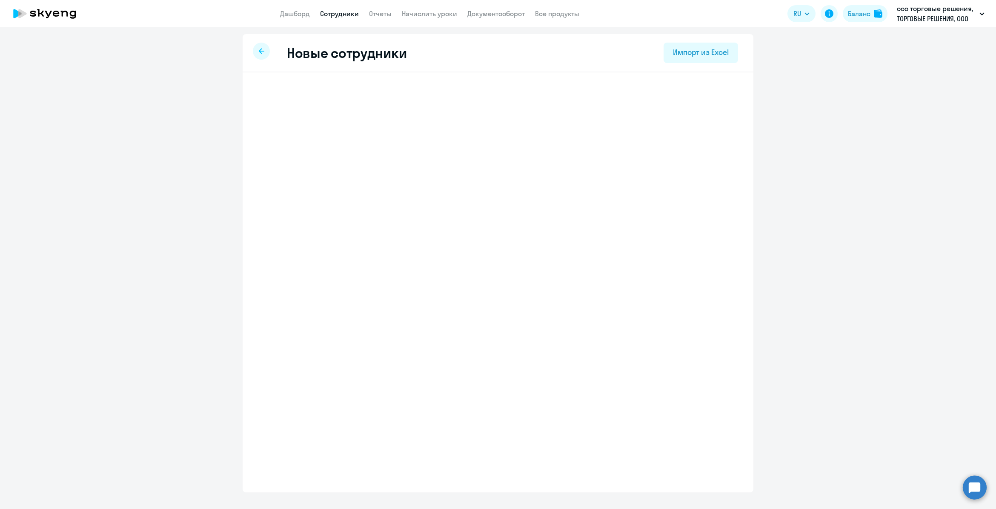
select select "english_adult_not_native_speaker"
select select "3"
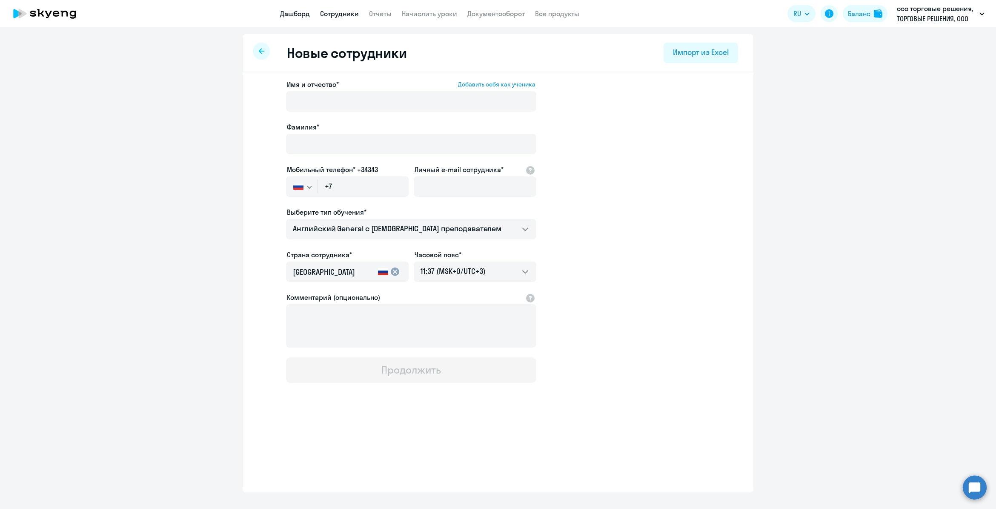
click at [301, 11] on link "Дашборд" at bounding box center [295, 13] width 30 height 9
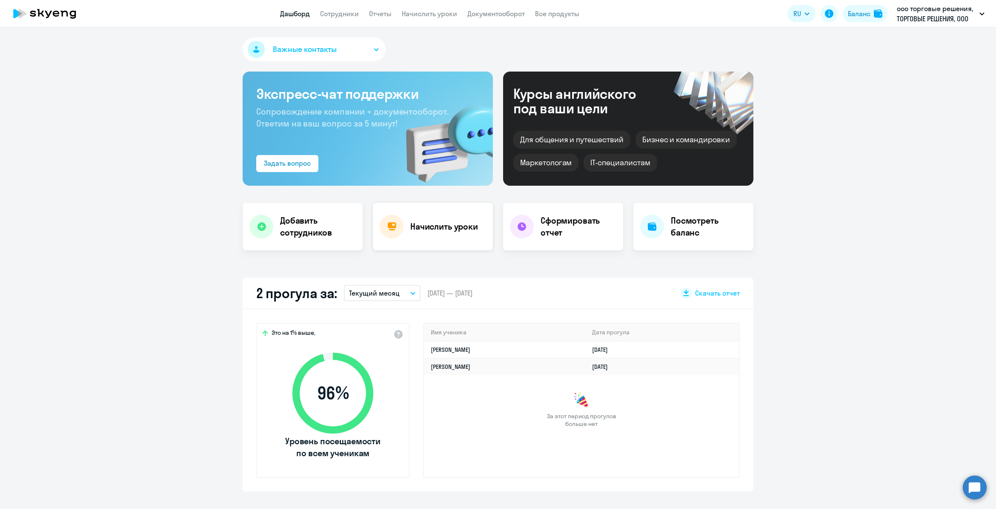
click at [477, 224] on div "Начислить уроки" at bounding box center [433, 227] width 120 height 48
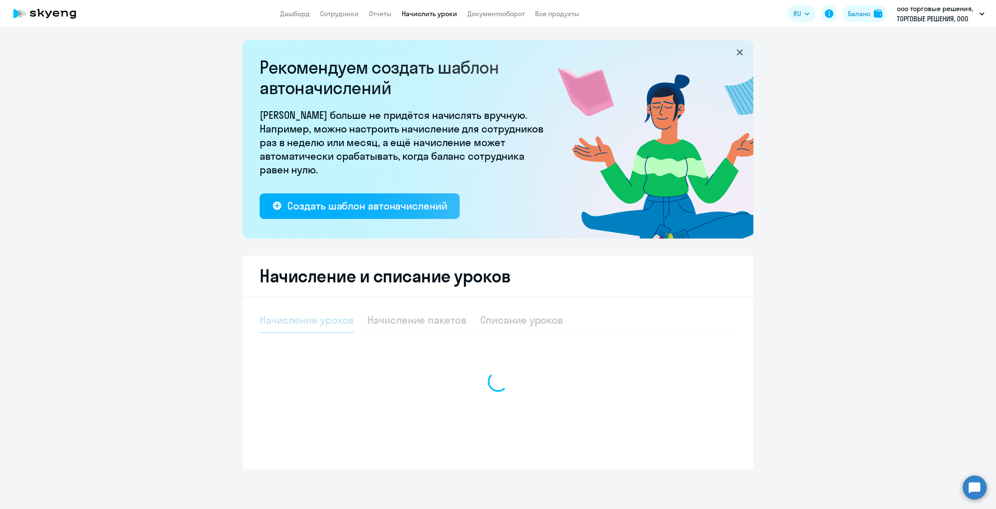
select select "10"
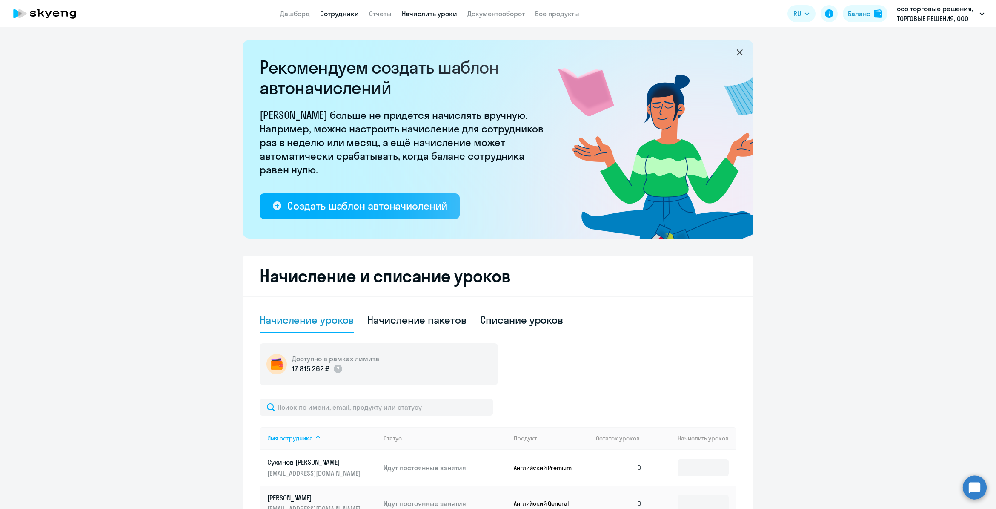
click at [328, 13] on link "Сотрудники" at bounding box center [339, 13] width 39 height 9
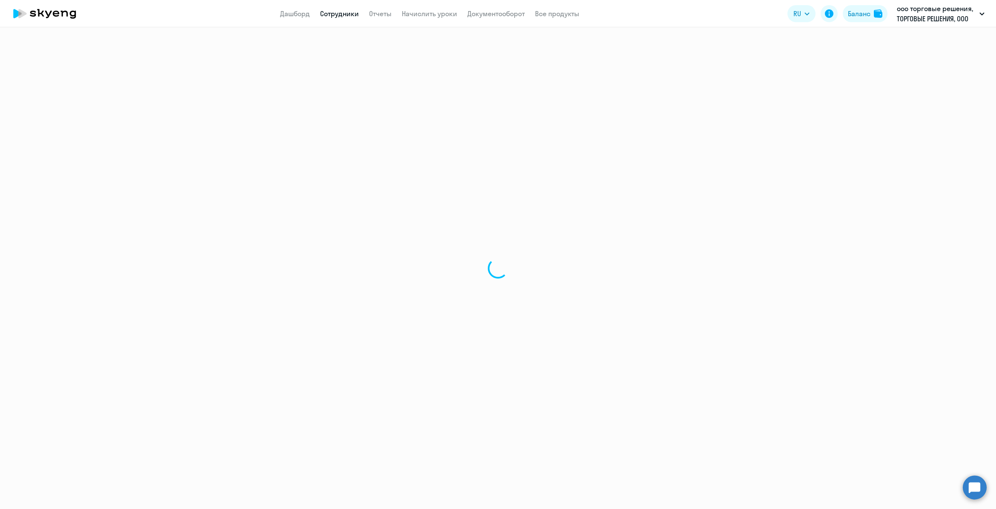
select select "30"
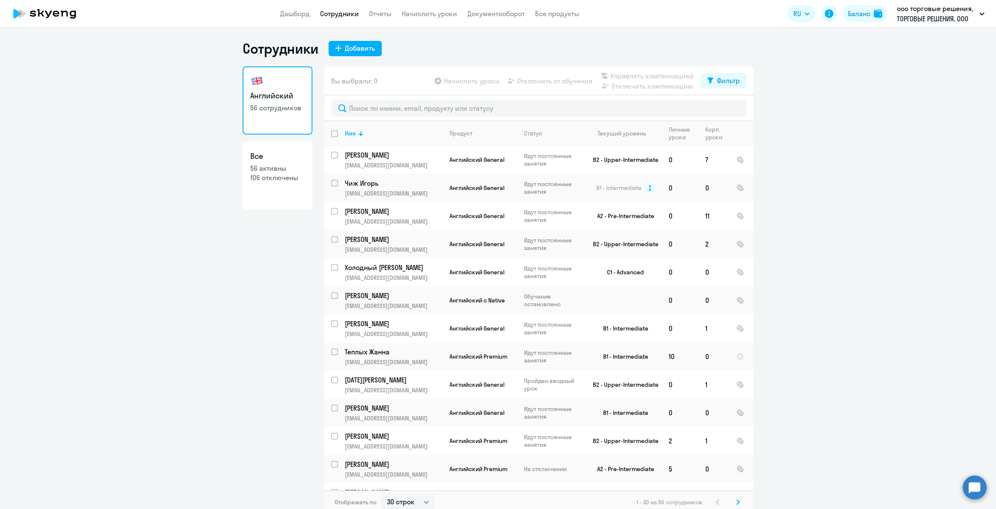
click at [569, 83] on app-table-action-button "Отключить от обучения" at bounding box center [549, 81] width 86 height 10
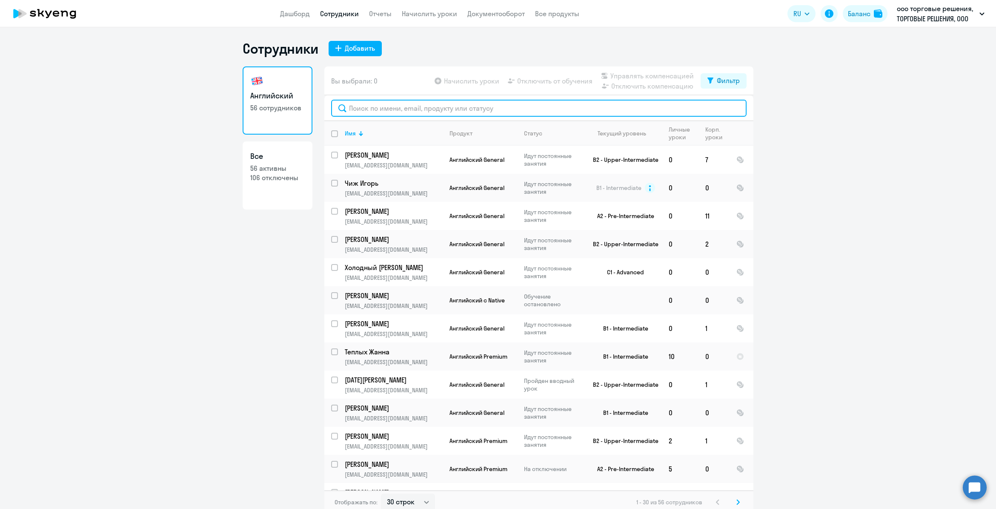
click at [516, 112] on input "text" at bounding box center [539, 108] width 416 height 17
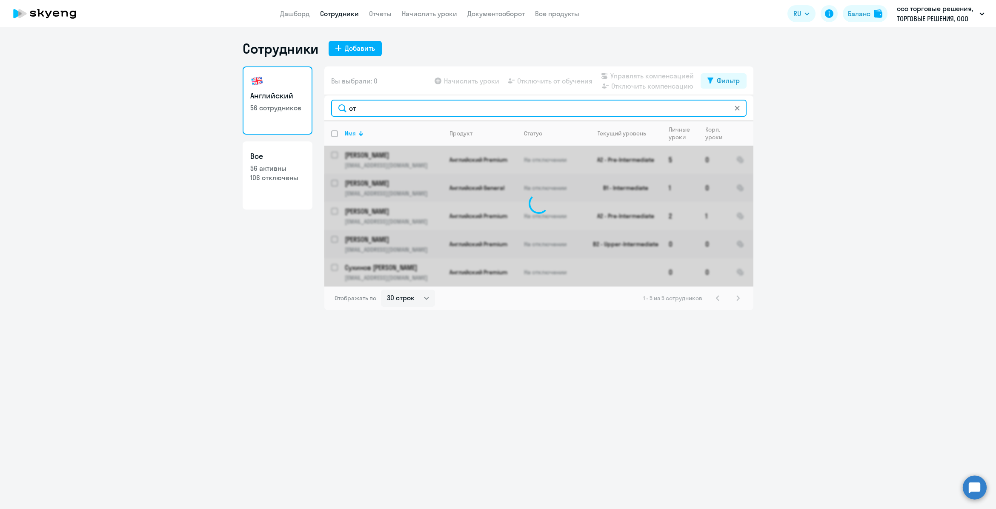
type input "о"
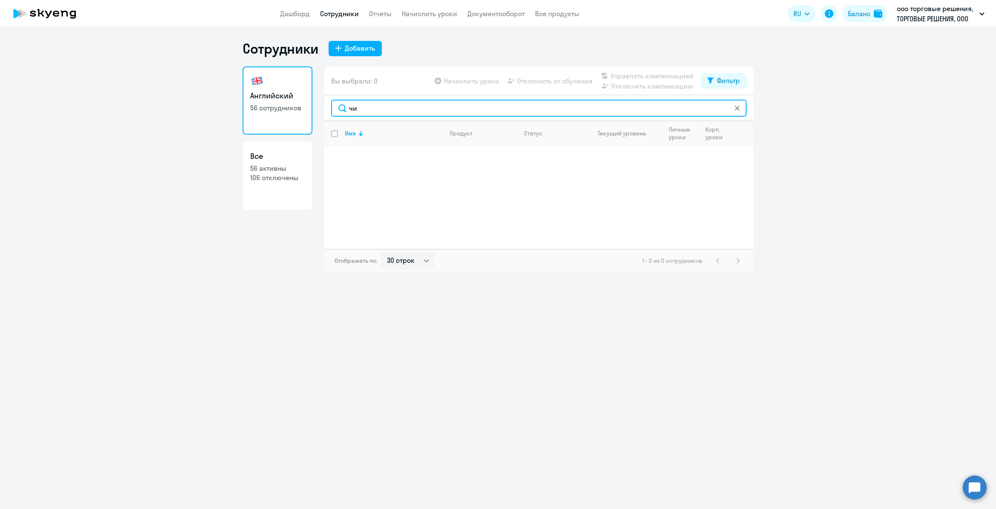
type input "ч"
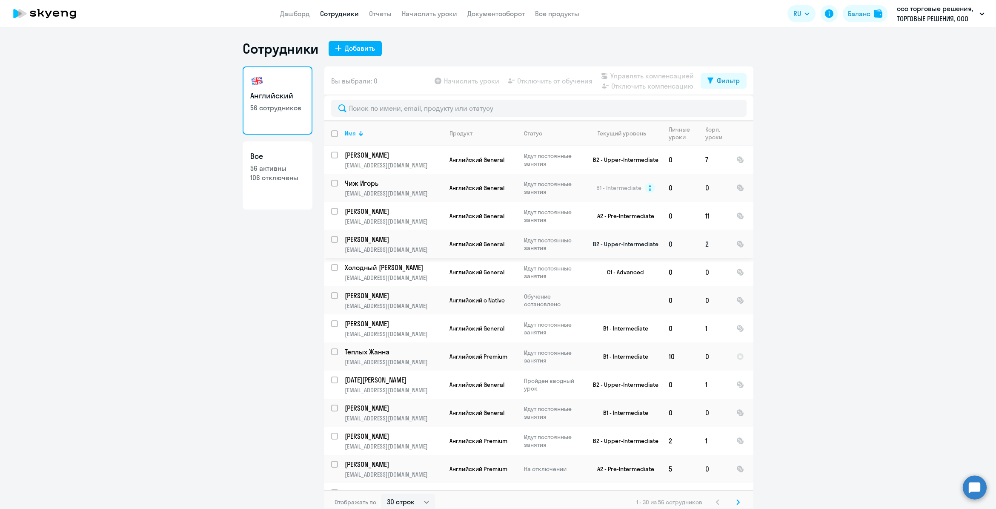
click at [332, 238] on input "select row 12629261" at bounding box center [339, 244] width 17 height 17
checkbox input "true"
click at [552, 79] on span "Отключить от обучения" at bounding box center [554, 81] width 75 height 10
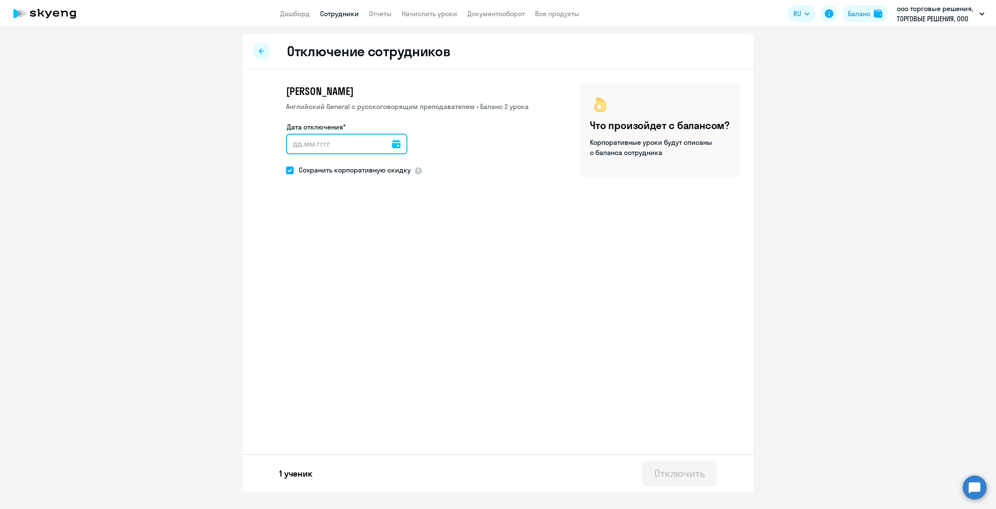
click at [307, 143] on input "Дата отключения*" at bounding box center [346, 144] width 121 height 20
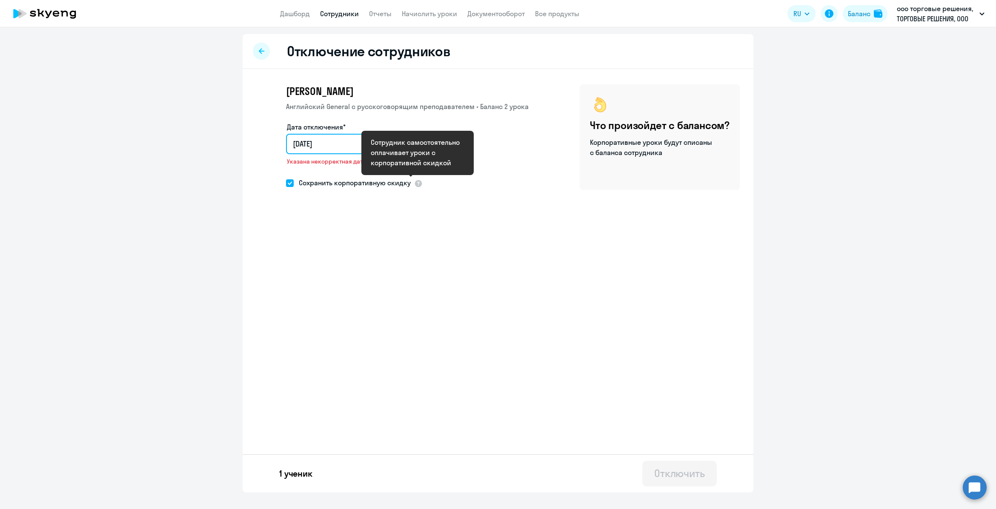
type input "[DATE]"
type input "21.8.2025"
type input "[DATE]"
click at [423, 309] on div "Отключение сотрудников Евгений Чекунов Английский General с русскоговорящим пре…" at bounding box center [498, 263] width 511 height 458
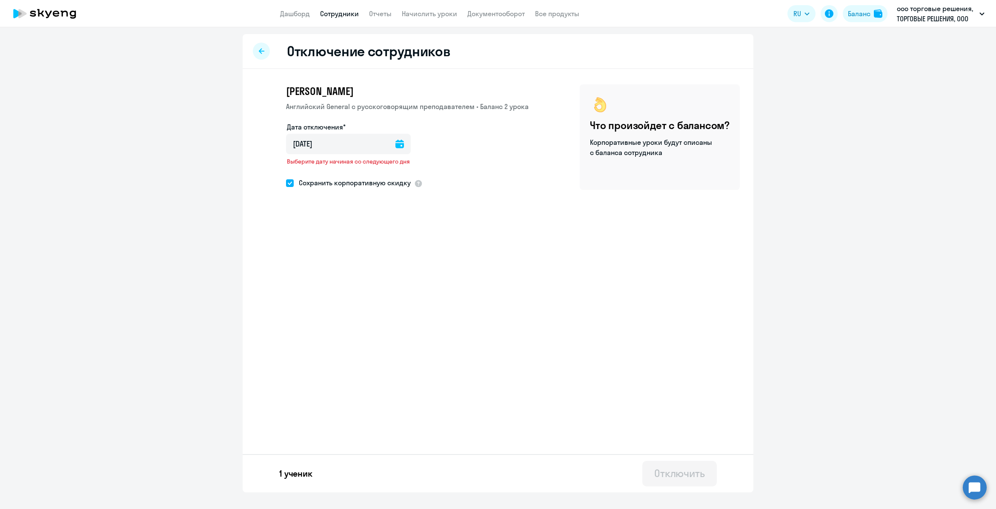
click at [372, 201] on div "Евгений Чекунов Английский General с русскоговорящим преподавателем • Баланс 2 …" at bounding box center [498, 159] width 511 height 180
click at [295, 181] on span "Сохранить корпоративную скидку" at bounding box center [352, 183] width 117 height 10
click at [286, 183] on input "Сохранить корпоративную скидку" at bounding box center [286, 183] width 0 height 0
checkbox input "false"
click at [397, 146] on icon at bounding box center [400, 144] width 9 height 9
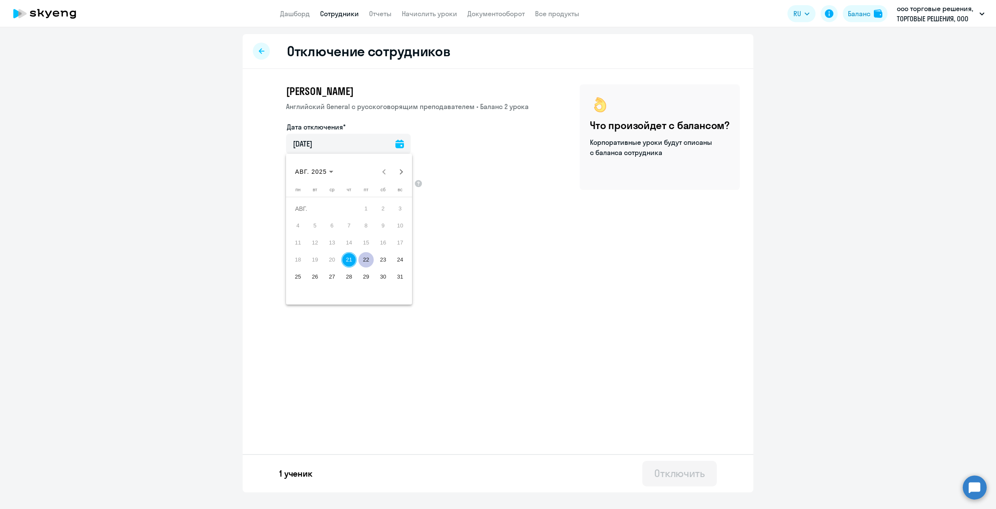
click at [373, 254] on button "22" at bounding box center [366, 259] width 17 height 17
type input "22.08.2025"
type input "22.8.2025"
click at [684, 476] on div "Отключить" at bounding box center [679, 473] width 51 height 14
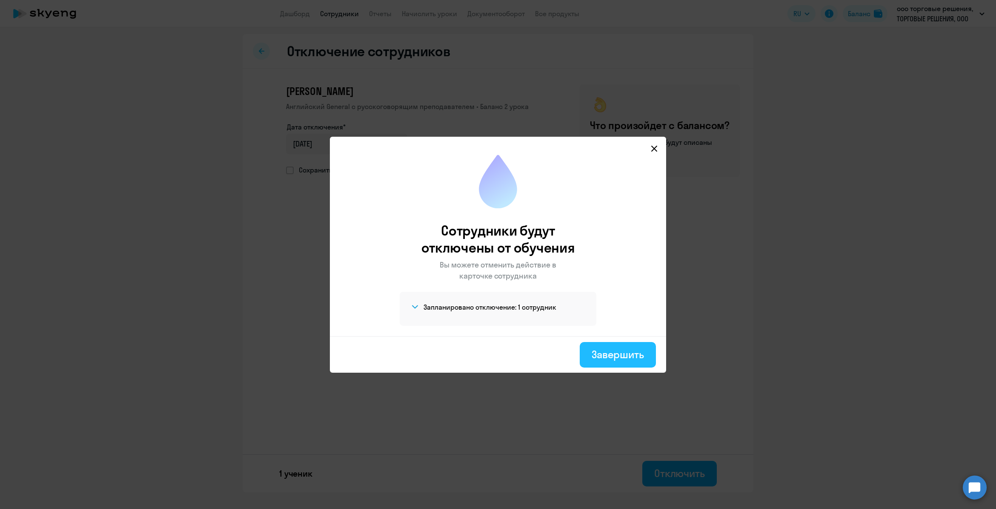
click at [613, 359] on div "Завершить" at bounding box center [618, 354] width 52 height 14
select select "30"
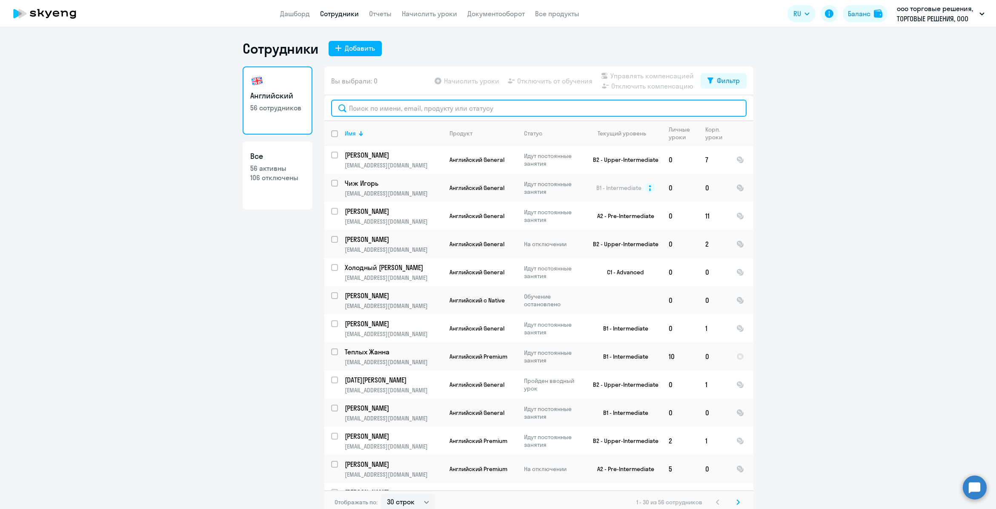
click at [380, 111] on input "text" at bounding box center [539, 108] width 416 height 17
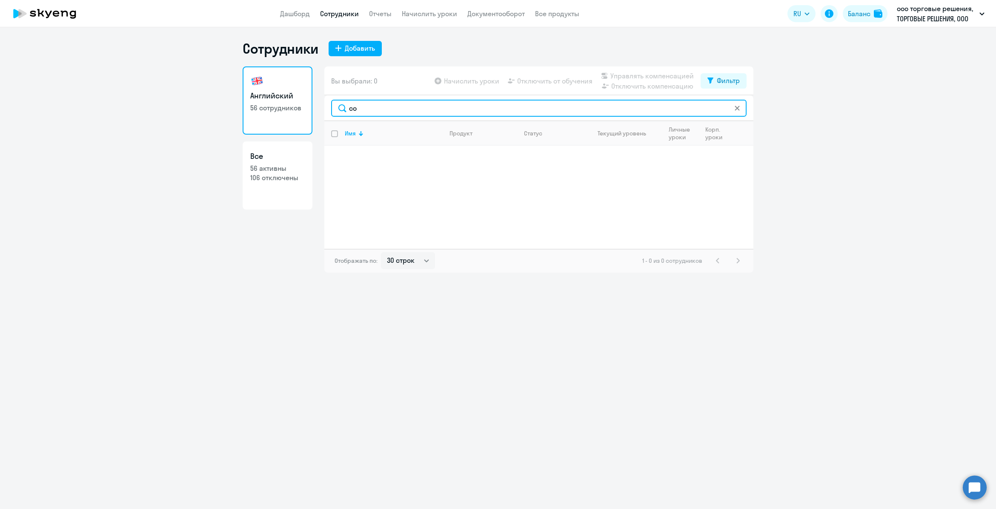
type input "с"
type input "уль"
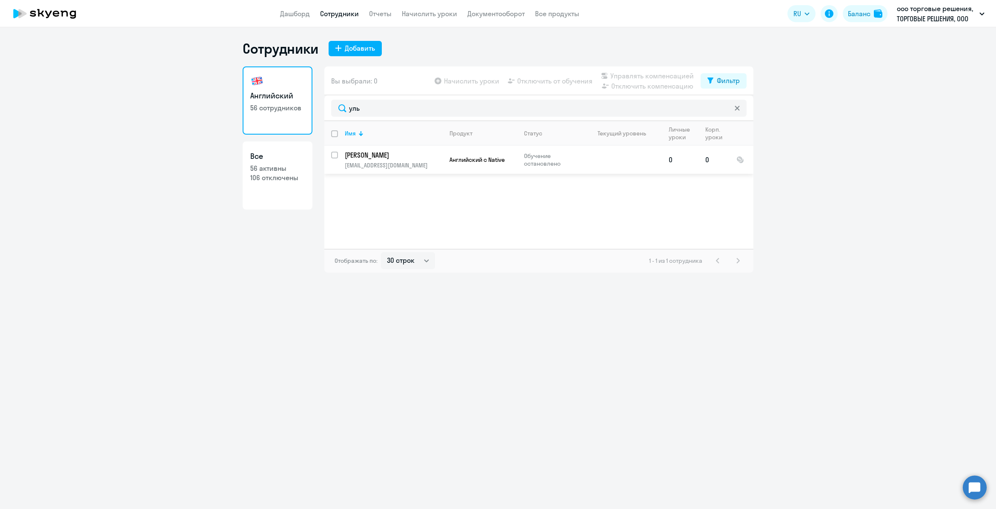
click at [390, 163] on p "[EMAIL_ADDRESS][DOMAIN_NAME]" at bounding box center [394, 165] width 98 height 8
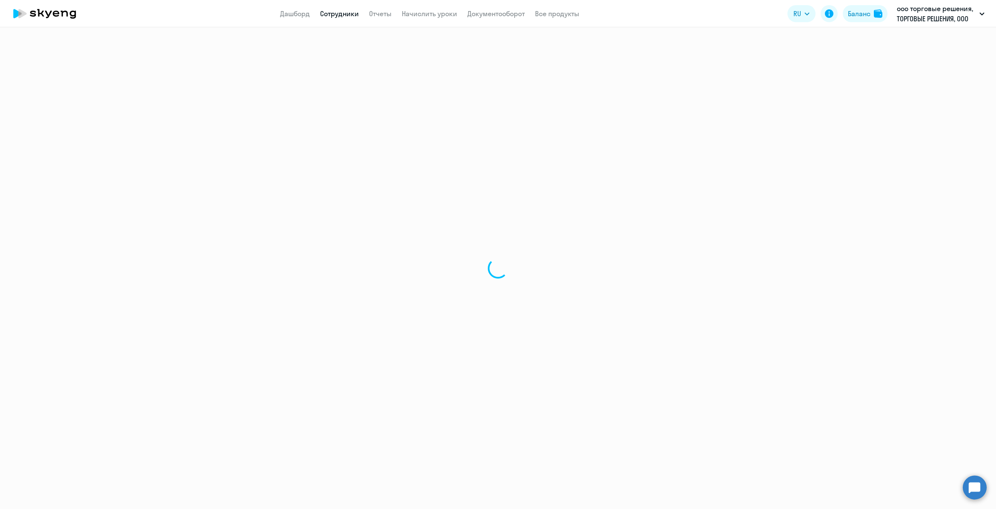
select select "english"
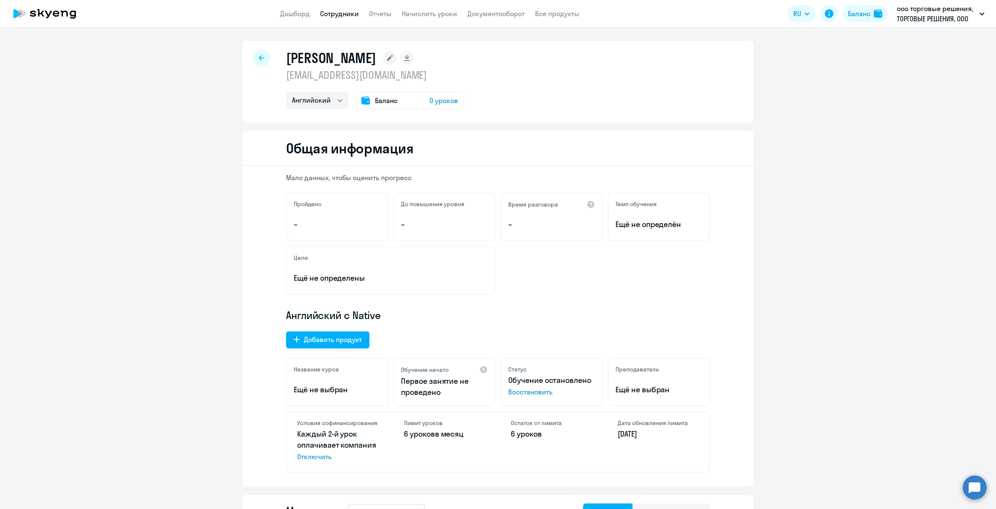
select select "30"
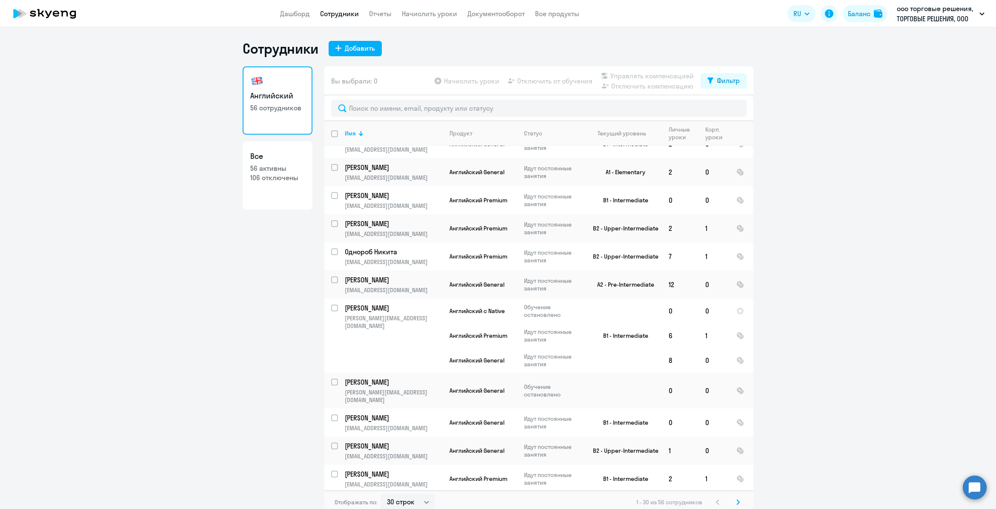
scroll to position [479, 0]
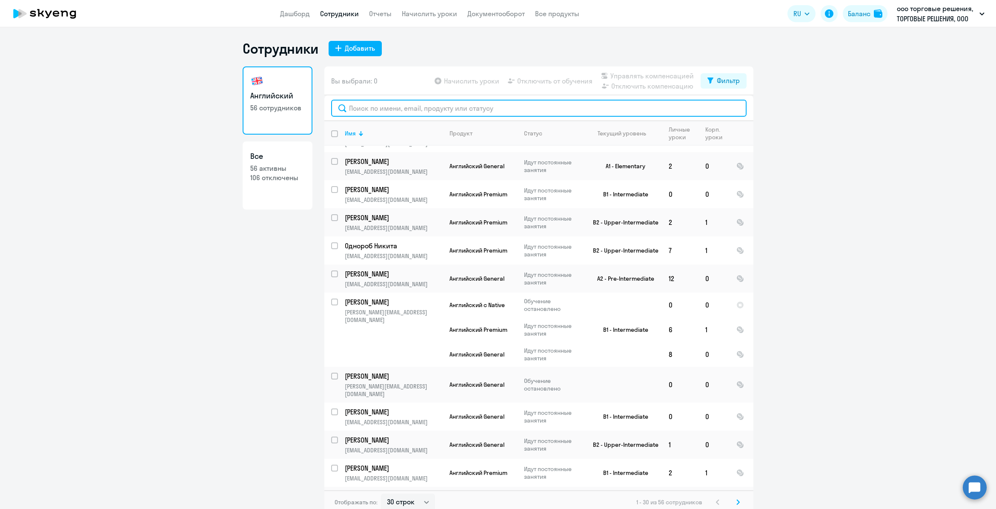
click at [434, 109] on input "text" at bounding box center [539, 108] width 416 height 17
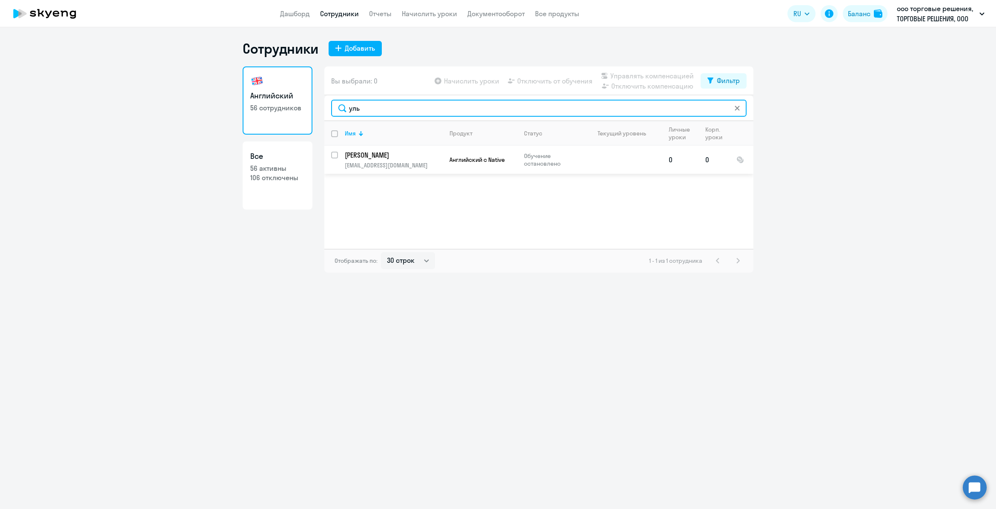
type input "уль"
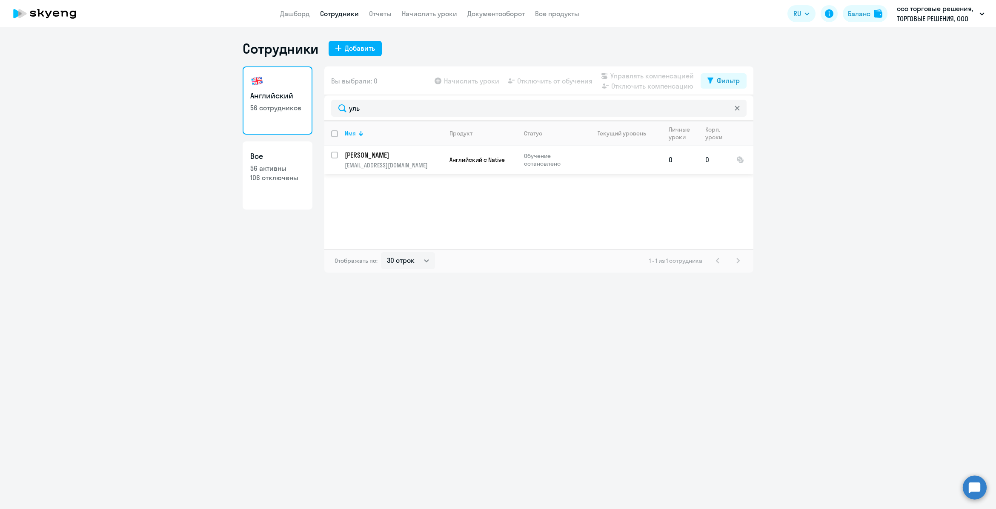
click at [333, 152] on input "select row 21796424" at bounding box center [339, 160] width 17 height 17
checkbox input "true"
click at [562, 76] on span "Отключить от обучения" at bounding box center [554, 81] width 75 height 10
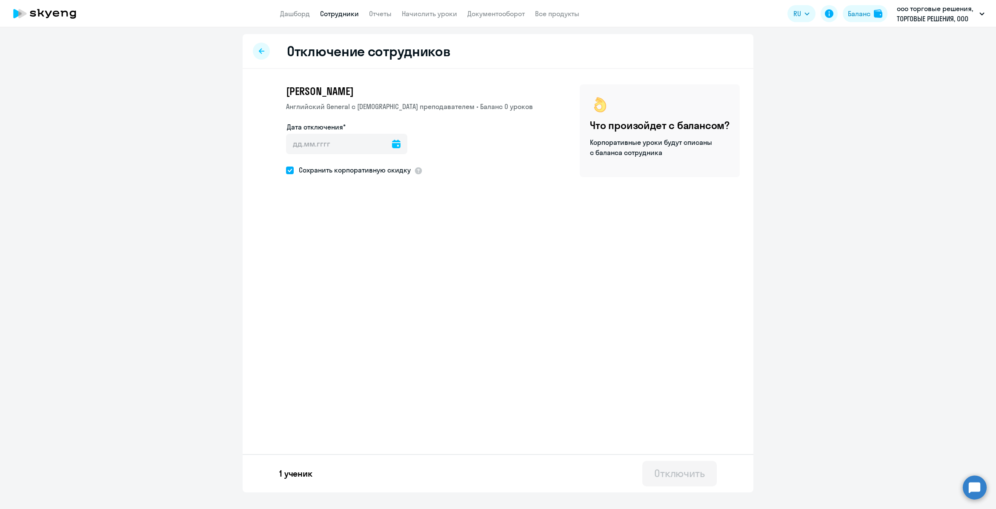
click at [392, 147] on icon at bounding box center [396, 144] width 9 height 9
click at [363, 263] on span "22" at bounding box center [366, 259] width 15 height 15
type input "22.08.2025"
type input "22.8.2025"
click at [688, 468] on div "Отключить" at bounding box center [679, 473] width 51 height 14
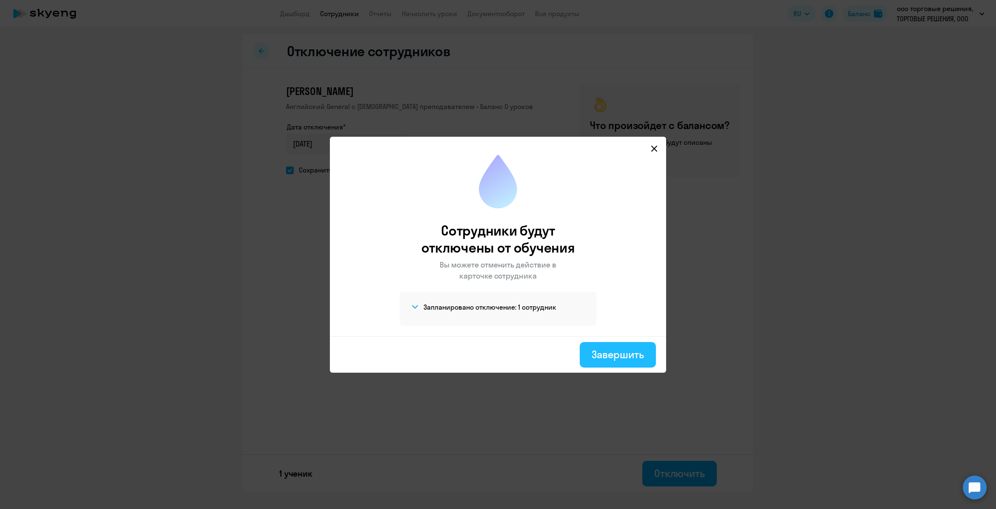
click at [616, 361] on button "Завершить" at bounding box center [618, 355] width 76 height 26
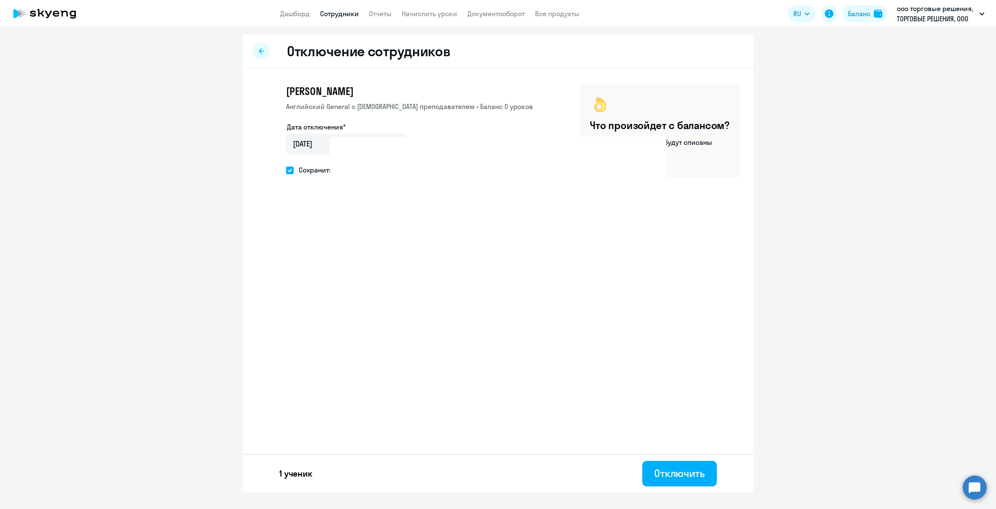
select select "30"
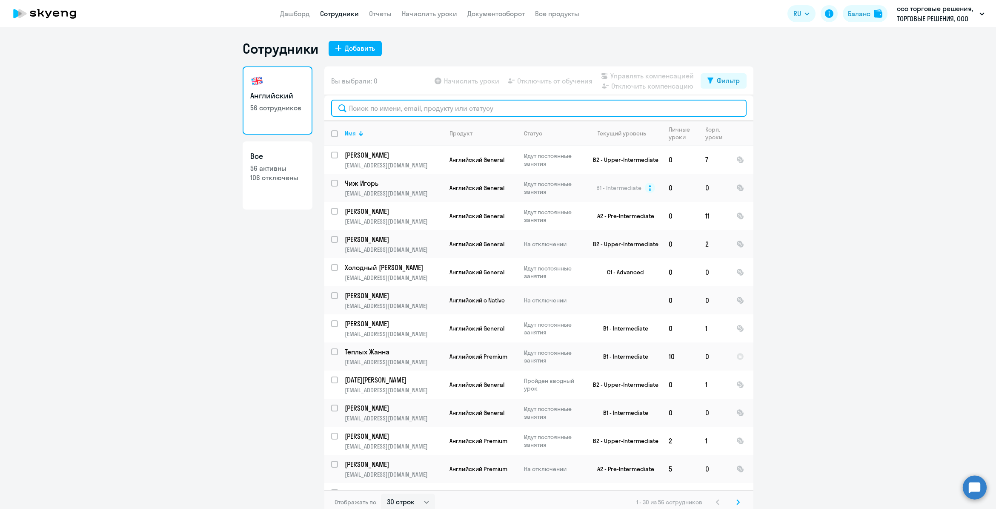
click at [462, 109] on input "text" at bounding box center [539, 108] width 416 height 17
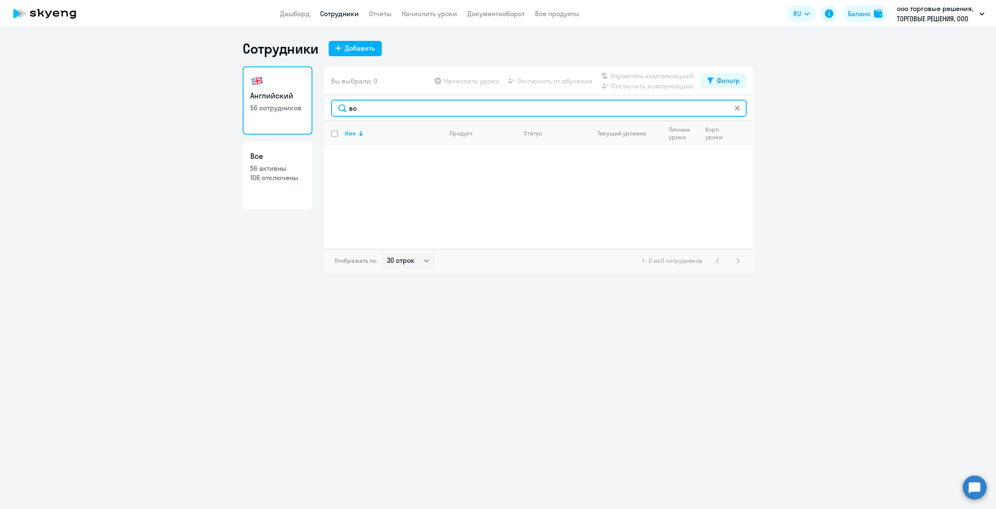
type input "в"
type input "и"
type input "б"
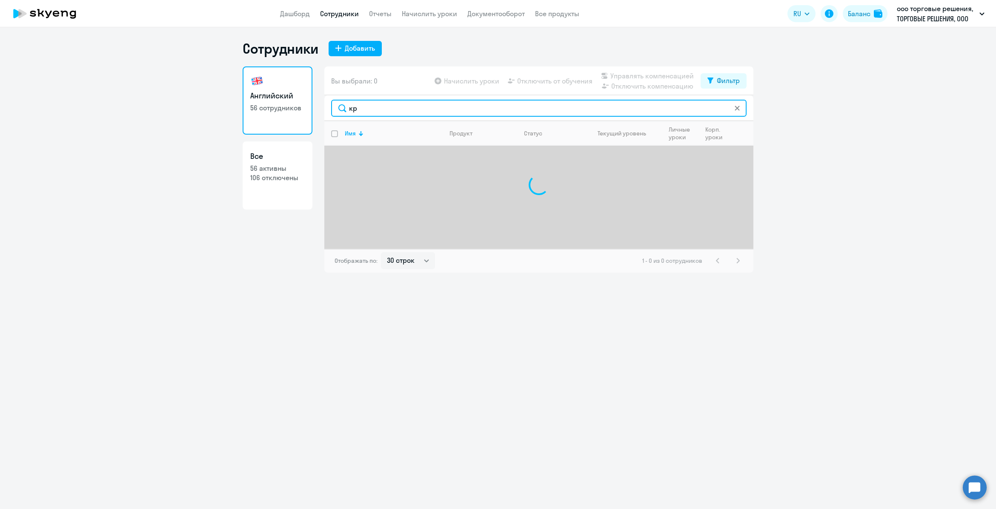
type input "к"
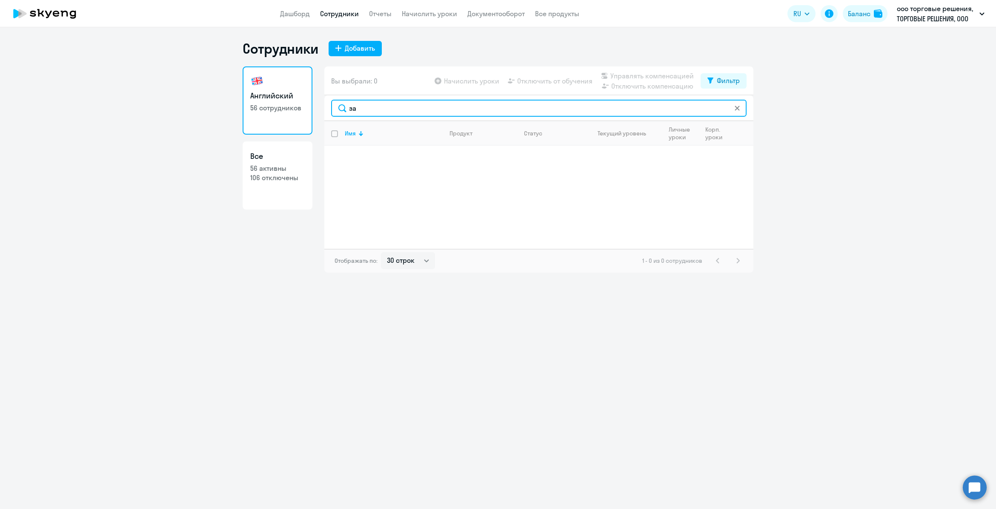
type input "з"
type input "т"
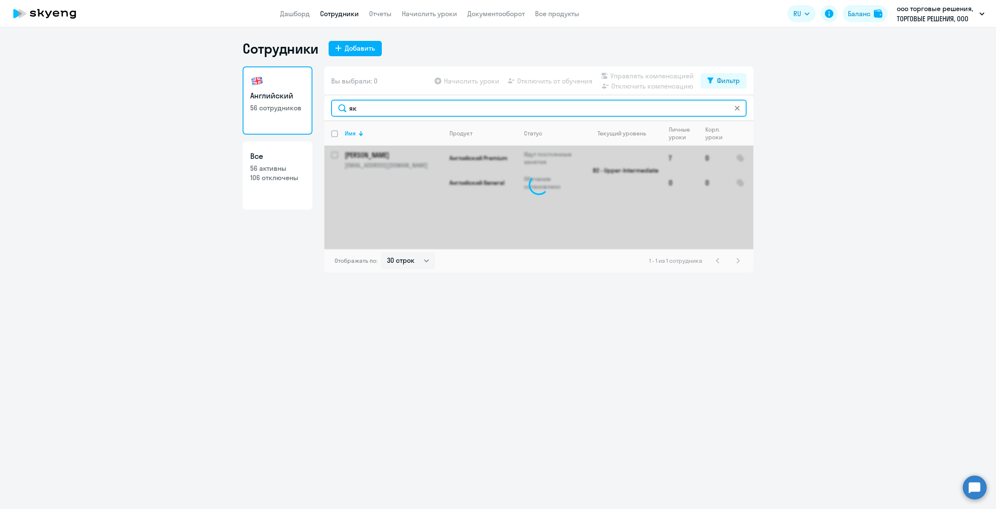
type input "я"
type input "ж"
type input "с"
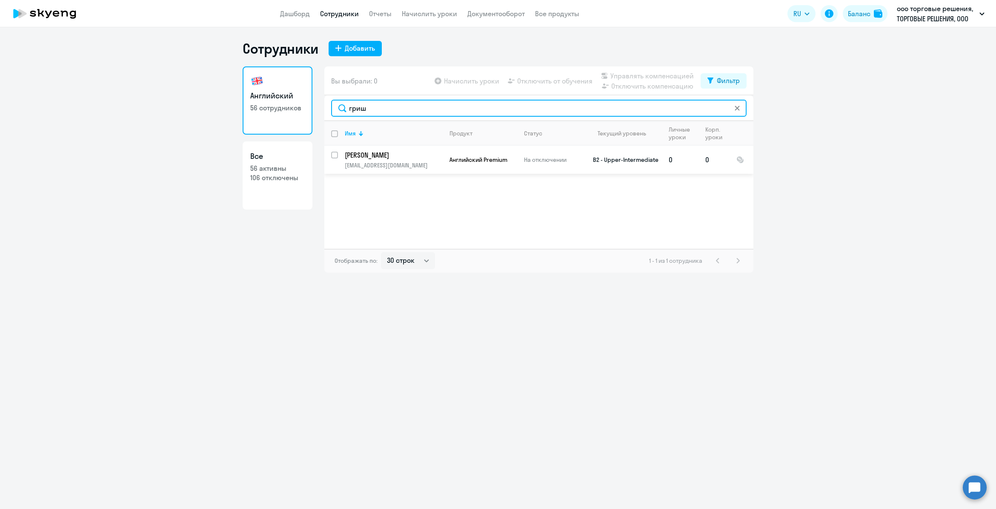
type input "гриш"
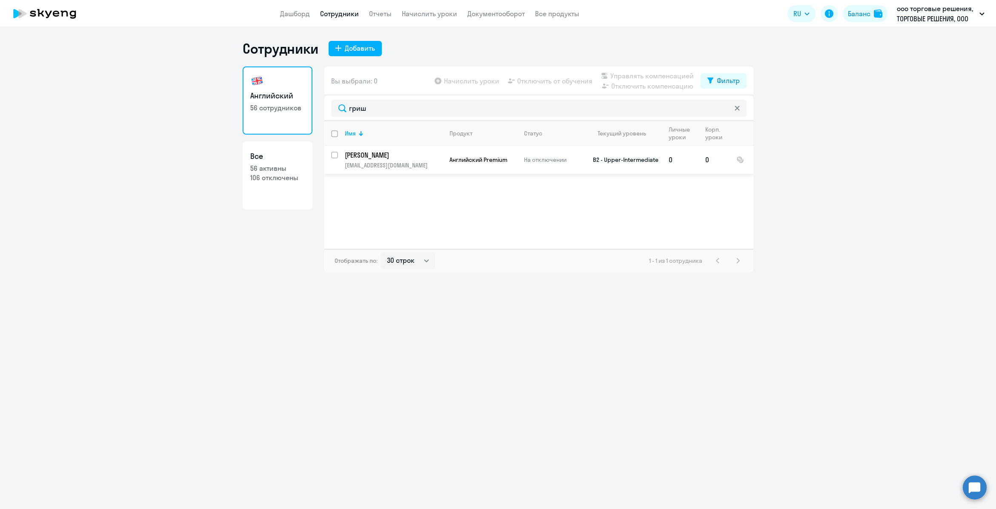
click at [333, 158] on input "select row 10821472" at bounding box center [339, 160] width 17 height 17
checkbox input "true"
click at [562, 78] on span "Отключить от обучения" at bounding box center [554, 81] width 75 height 10
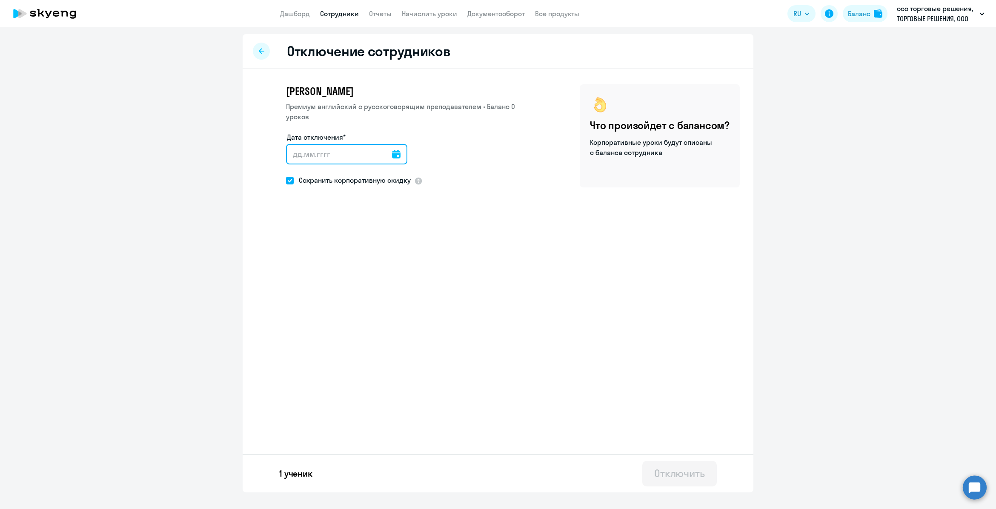
click at [343, 162] on input "Дата отключения*" at bounding box center [346, 154] width 121 height 20
click at [392, 154] on icon at bounding box center [396, 154] width 9 height 9
click at [365, 269] on span "22" at bounding box center [366, 269] width 15 height 15
type input "22.08.2025"
type input "22.8.2025"
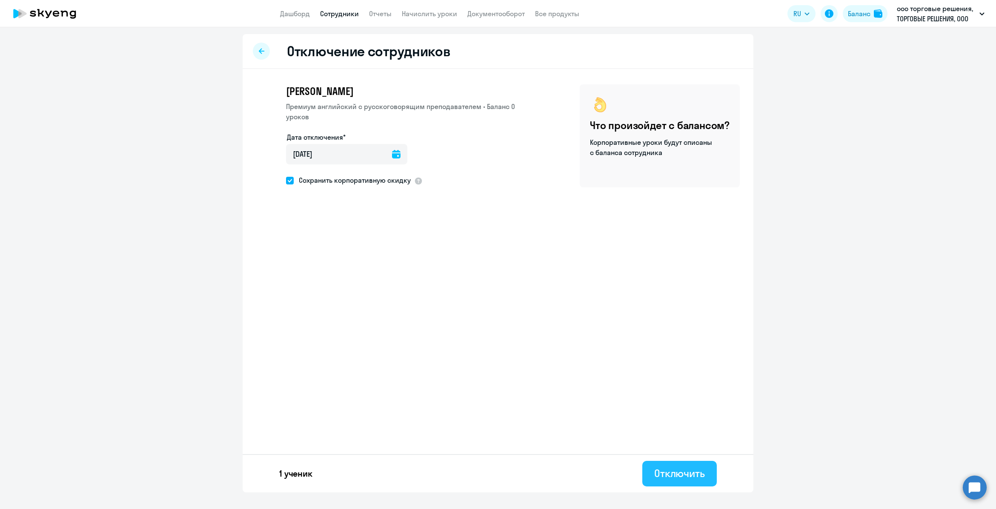
click at [697, 469] on div "Отключить" at bounding box center [679, 473] width 51 height 14
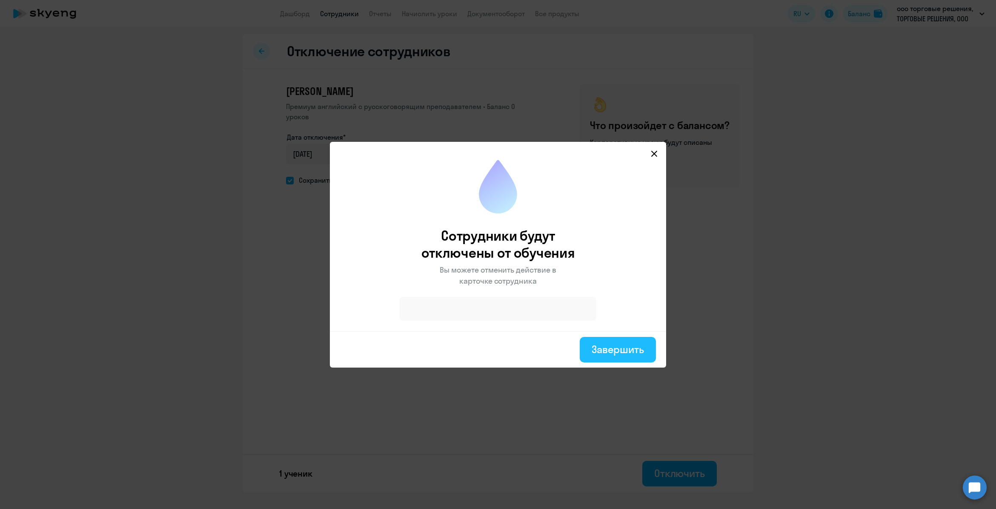
click at [605, 355] on div "Завершить" at bounding box center [618, 349] width 52 height 14
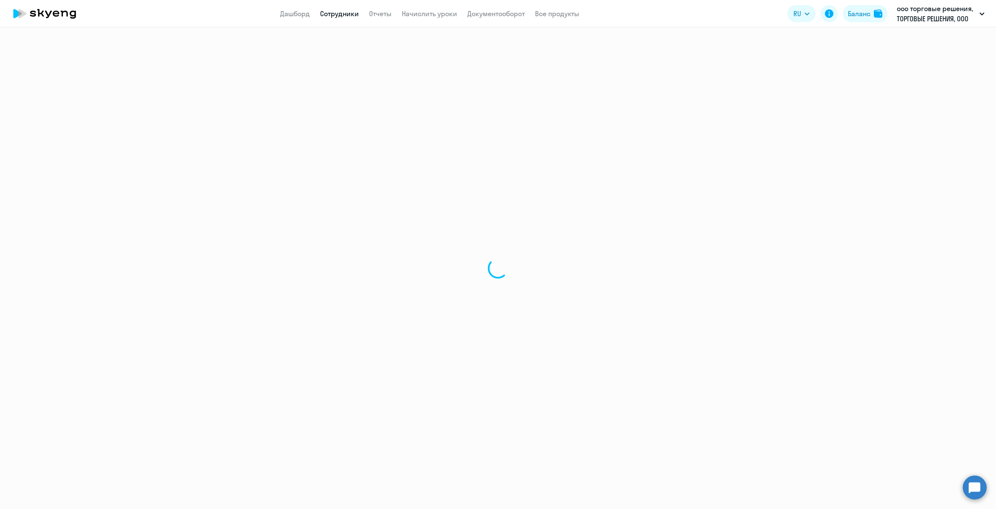
select select "30"
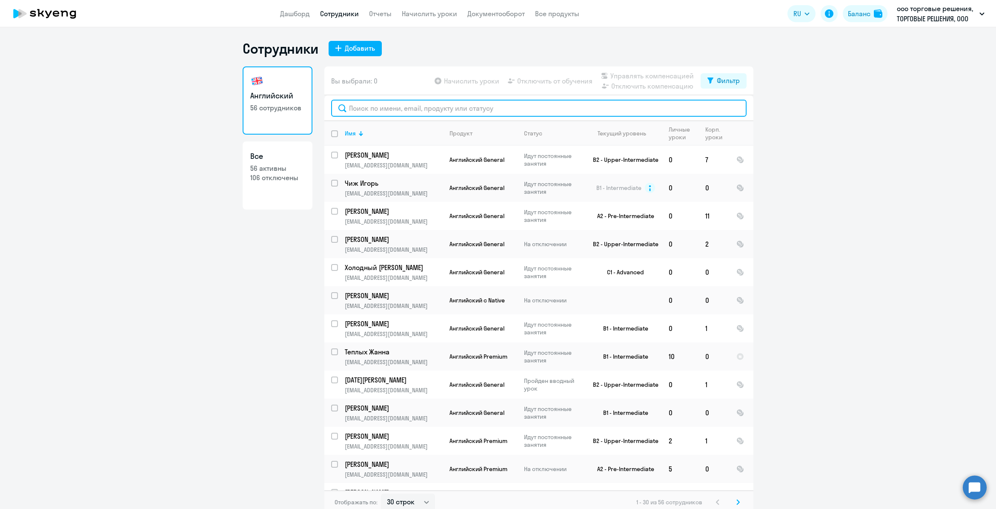
click at [444, 112] on input "text" at bounding box center [539, 108] width 416 height 17
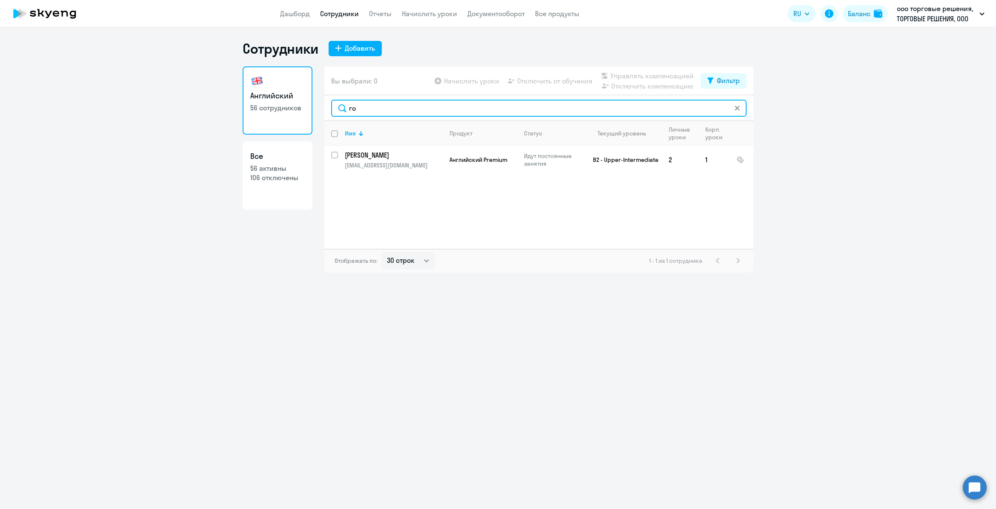
type input "г"
type input "р"
type input "ш"
type input "в"
type input "р"
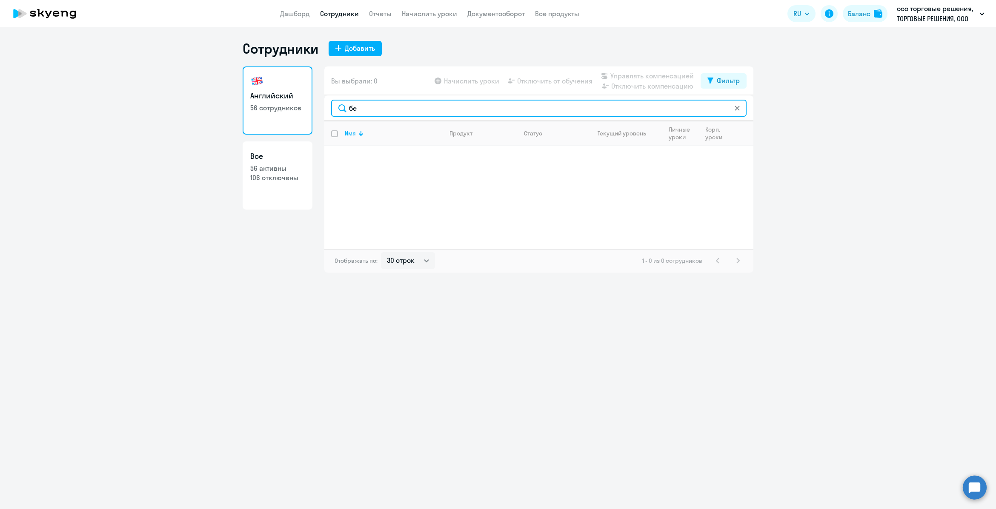
type input "б"
type input "д"
type input "б"
type input "г"
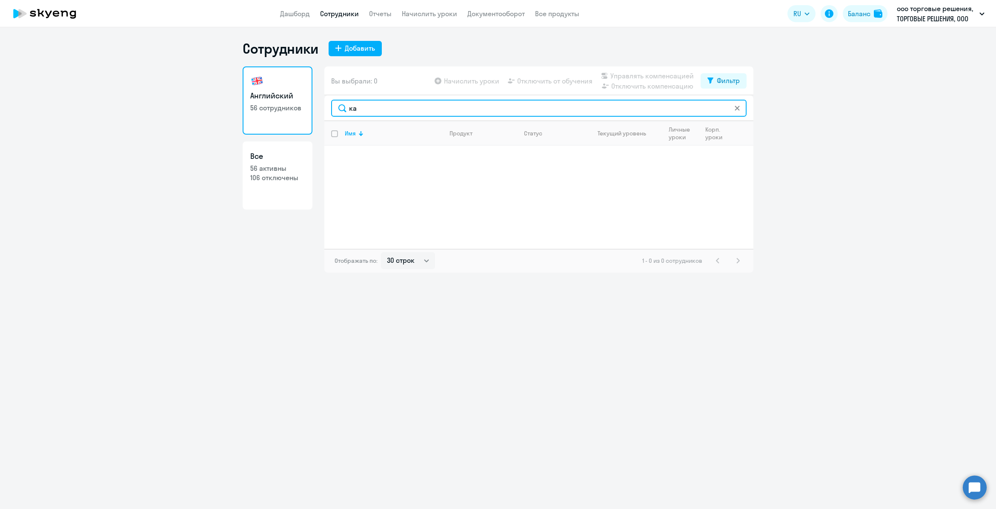
type input "к"
type input "т"
type input "к"
